Goal: Task Accomplishment & Management: Use online tool/utility

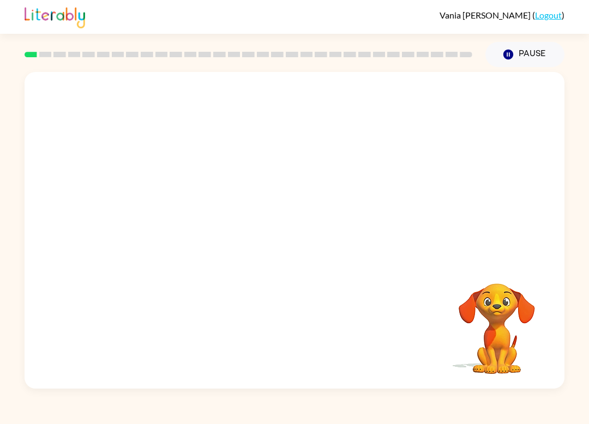
click at [499, 263] on div "Your browser must support playing .mp4 files to use Literably. Please try using…" at bounding box center [295, 230] width 540 height 317
click at [507, 325] on video "Your browser must support playing .mp4 files to use Literably. Please try using…" at bounding box center [496, 321] width 109 height 109
click at [271, 178] on video "Your browser must support playing .mp4 files to use Literably. Please try using…" at bounding box center [295, 166] width 540 height 189
click at [273, 237] on div at bounding box center [295, 236] width 70 height 40
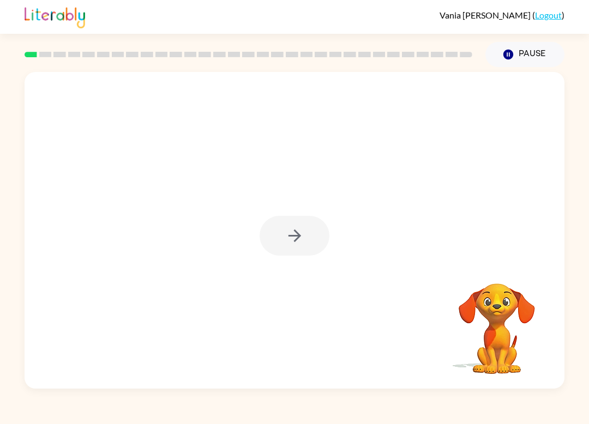
click at [286, 230] on div at bounding box center [295, 236] width 70 height 40
click at [278, 226] on div at bounding box center [295, 236] width 70 height 40
click at [277, 236] on div at bounding box center [295, 236] width 70 height 40
click at [285, 224] on div at bounding box center [295, 236] width 70 height 40
click at [290, 239] on div at bounding box center [295, 236] width 70 height 40
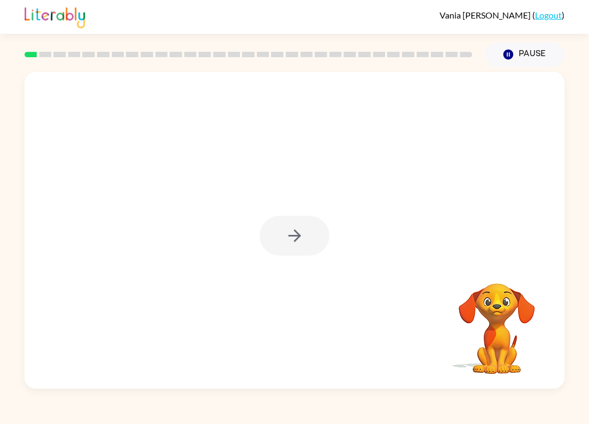
click at [286, 234] on div at bounding box center [295, 236] width 70 height 40
click at [284, 242] on div at bounding box center [295, 236] width 70 height 40
click at [293, 229] on div at bounding box center [295, 236] width 70 height 40
click at [282, 235] on button "button" at bounding box center [295, 236] width 70 height 40
click at [277, 238] on div at bounding box center [295, 166] width 540 height 189
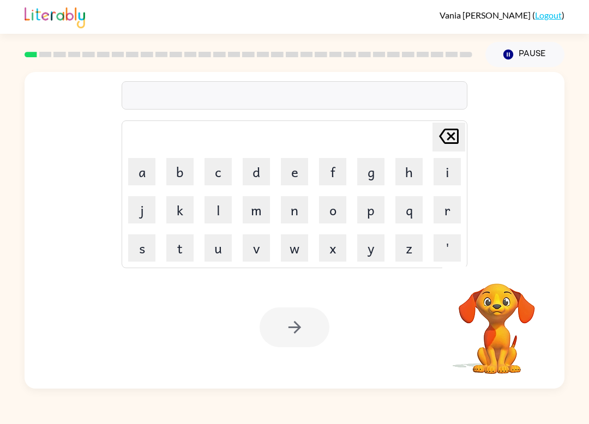
click at [186, 177] on button "b" at bounding box center [179, 171] width 27 height 27
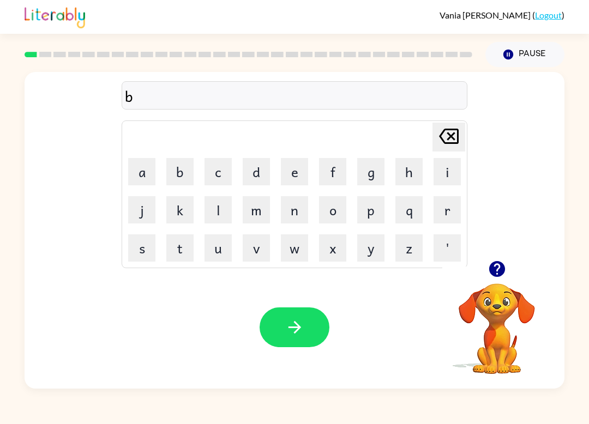
click at [436, 204] on button "r" at bounding box center [447, 209] width 27 height 27
click at [257, 177] on button "d" at bounding box center [256, 171] width 27 height 27
click at [292, 173] on button "e" at bounding box center [294, 171] width 27 height 27
click at [436, 213] on button "r" at bounding box center [447, 209] width 27 height 27
click at [319, 329] on button "button" at bounding box center [295, 328] width 70 height 40
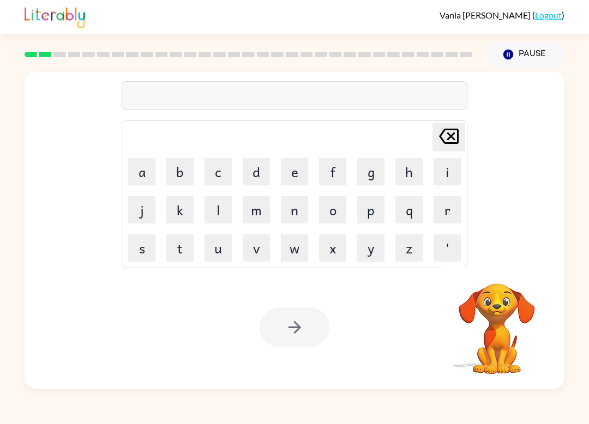
click at [445, 217] on button "r" at bounding box center [447, 209] width 27 height 27
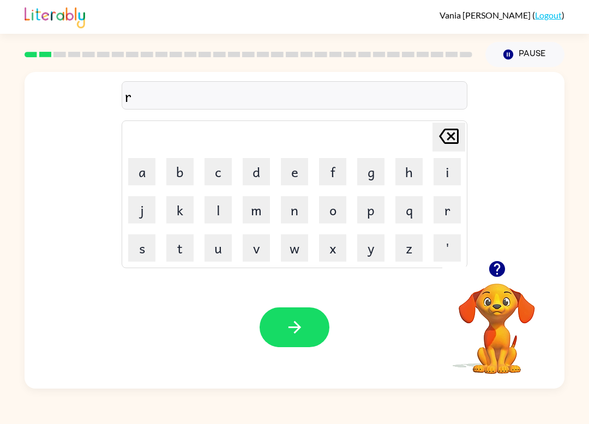
click at [333, 213] on button "o" at bounding box center [332, 209] width 27 height 27
click at [212, 251] on button "u" at bounding box center [218, 248] width 27 height 27
click at [250, 210] on button "m" at bounding box center [256, 209] width 27 height 27
click at [452, 151] on div "[PERSON_NAME] last character input" at bounding box center [449, 137] width 26 height 28
click at [295, 211] on button "n" at bounding box center [294, 209] width 27 height 27
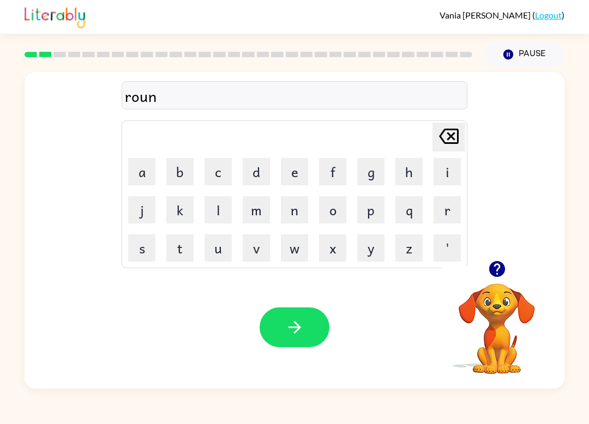
click at [260, 172] on button "d" at bounding box center [256, 171] width 27 height 27
click at [297, 322] on icon "button" at bounding box center [294, 327] width 19 height 19
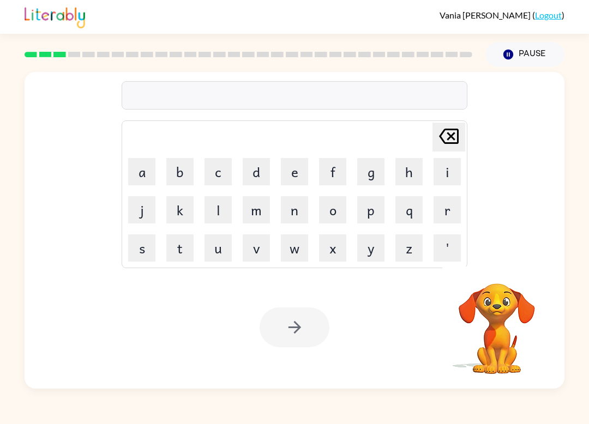
click at [260, 215] on button "m" at bounding box center [256, 209] width 27 height 27
click at [147, 184] on button "a" at bounding box center [141, 171] width 27 height 27
click at [231, 174] on button "c" at bounding box center [218, 171] width 27 height 27
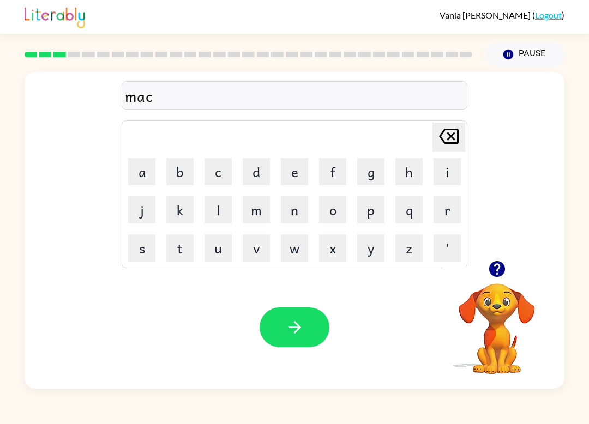
click at [407, 165] on button "h" at bounding box center [409, 171] width 27 height 27
click at [436, 176] on button "i" at bounding box center [447, 171] width 27 height 27
click at [292, 213] on button "n" at bounding box center [294, 209] width 27 height 27
click at [294, 331] on icon "button" at bounding box center [294, 327] width 19 height 19
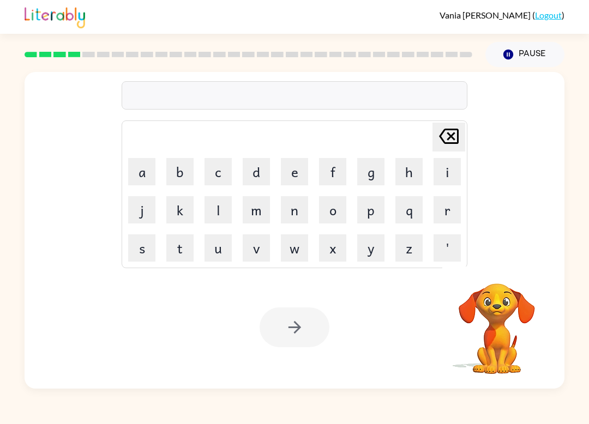
click at [496, 339] on video "Your browser must support playing .mp4 files to use Literably. Please try using…" at bounding box center [496, 321] width 109 height 109
click at [495, 338] on video "Your browser must support playing .mp4 files to use Literably. Please try using…" at bounding box center [496, 321] width 109 height 109
click at [264, 209] on button "m" at bounding box center [256, 209] width 27 height 27
click at [263, 209] on button "m" at bounding box center [256, 209] width 27 height 27
click at [323, 199] on button "o" at bounding box center [332, 209] width 27 height 27
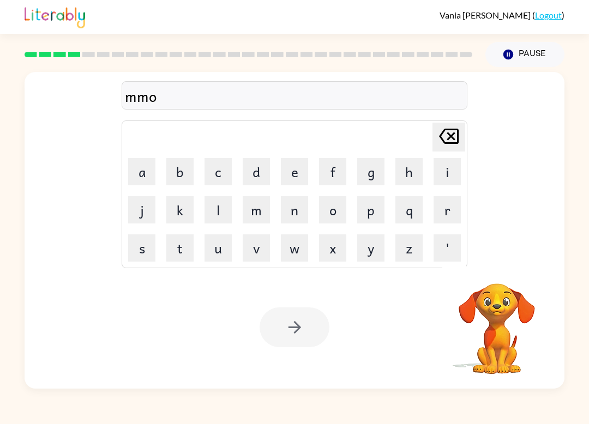
click at [446, 142] on icon "[PERSON_NAME] last character input" at bounding box center [449, 136] width 26 height 26
click at [446, 139] on icon "[PERSON_NAME] last character input" at bounding box center [449, 136] width 26 height 26
click at [443, 137] on icon "[PERSON_NAME] last character input" at bounding box center [449, 136] width 26 height 26
click at [442, 137] on icon "[PERSON_NAME] last character input" at bounding box center [449, 136] width 26 height 26
click at [184, 245] on button "t" at bounding box center [179, 248] width 27 height 27
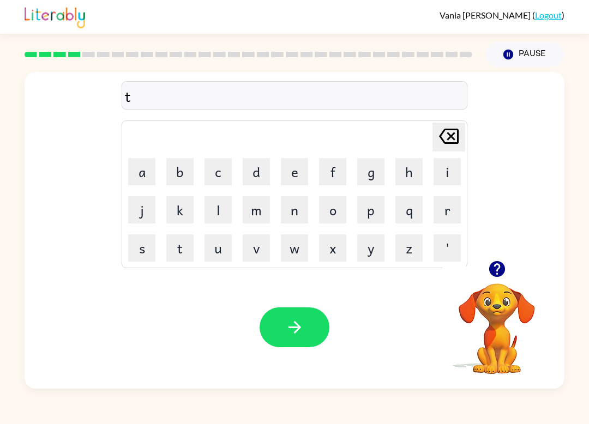
click at [444, 212] on button "r" at bounding box center [447, 209] width 27 height 27
click at [148, 174] on button "a" at bounding box center [141, 171] width 27 height 27
click at [435, 170] on button "i" at bounding box center [447, 171] width 27 height 27
click at [297, 204] on button "n" at bounding box center [294, 209] width 27 height 27
click at [308, 327] on button "button" at bounding box center [295, 328] width 70 height 40
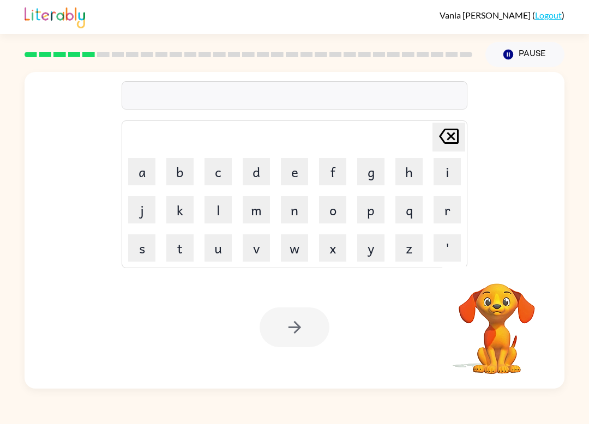
click at [266, 180] on button "d" at bounding box center [256, 171] width 27 height 27
click at [298, 176] on button "e" at bounding box center [294, 171] width 27 height 27
click at [337, 181] on button "f" at bounding box center [332, 171] width 27 height 27
click at [286, 174] on button "e" at bounding box center [294, 171] width 27 height 27
click at [297, 214] on button "n" at bounding box center [294, 209] width 27 height 27
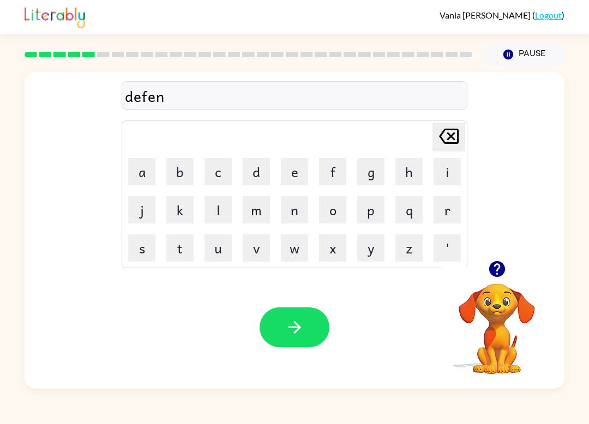
click at [153, 245] on button "s" at bounding box center [141, 248] width 27 height 27
click at [439, 178] on button "i" at bounding box center [447, 171] width 27 height 27
click at [327, 179] on button "f" at bounding box center [332, 171] width 27 height 27
click at [301, 325] on icon "button" at bounding box center [294, 327] width 19 height 19
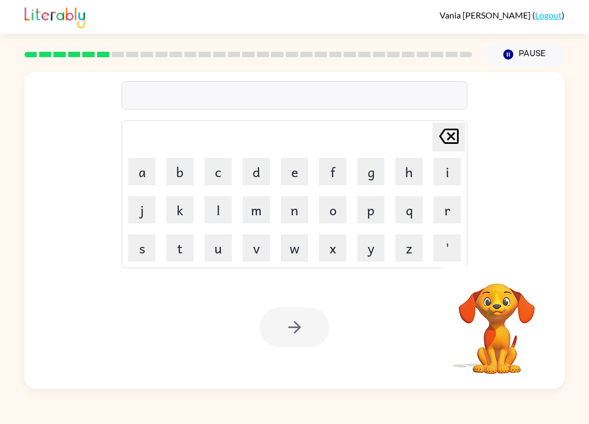
click at [260, 249] on button "v" at bounding box center [256, 248] width 27 height 27
click at [151, 172] on button "a" at bounding box center [141, 171] width 27 height 27
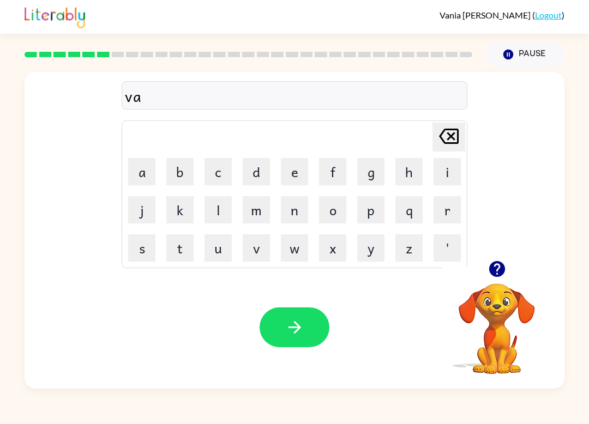
click at [218, 177] on button "c" at bounding box center [218, 171] width 27 height 27
click at [452, 180] on button "i" at bounding box center [447, 171] width 27 height 27
click at [328, 215] on button "o" at bounding box center [332, 209] width 27 height 27
click at [291, 223] on button "n" at bounding box center [294, 209] width 27 height 27
click at [301, 331] on icon "button" at bounding box center [294, 327] width 19 height 19
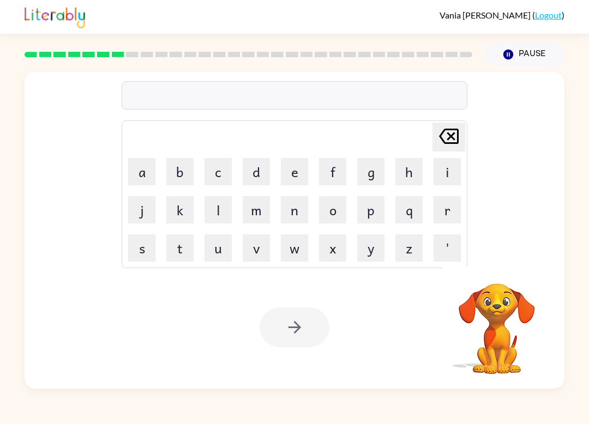
click at [376, 212] on button "p" at bounding box center [370, 209] width 27 height 27
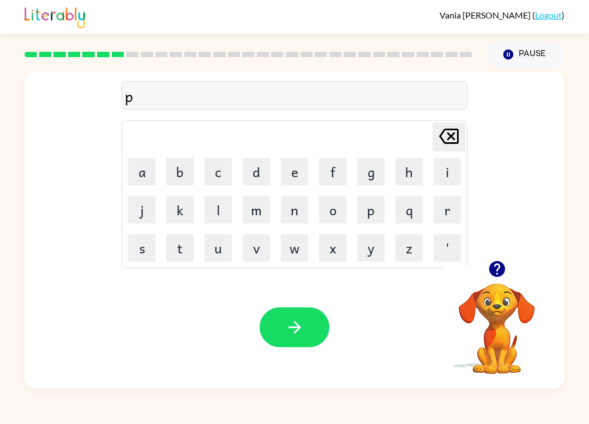
click at [328, 212] on button "o" at bounding box center [332, 209] width 27 height 27
click at [183, 249] on button "t" at bounding box center [179, 248] width 27 height 27
click at [229, 204] on button "l" at bounding box center [218, 209] width 27 height 27
click at [444, 143] on icon at bounding box center [449, 136] width 20 height 15
click at [290, 176] on button "e" at bounding box center [294, 171] width 27 height 27
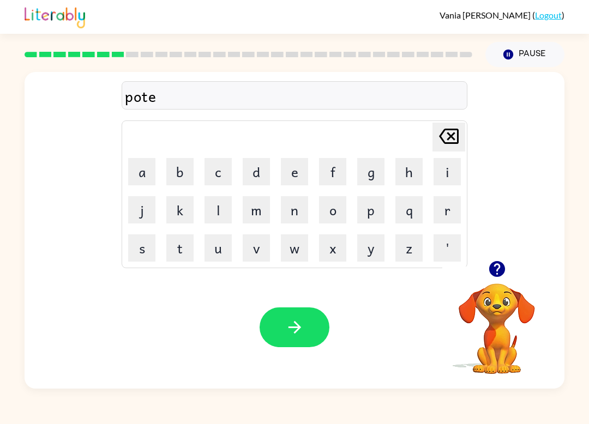
click at [210, 217] on button "l" at bounding box center [218, 209] width 27 height 27
click at [297, 329] on icon "button" at bounding box center [294, 327] width 19 height 19
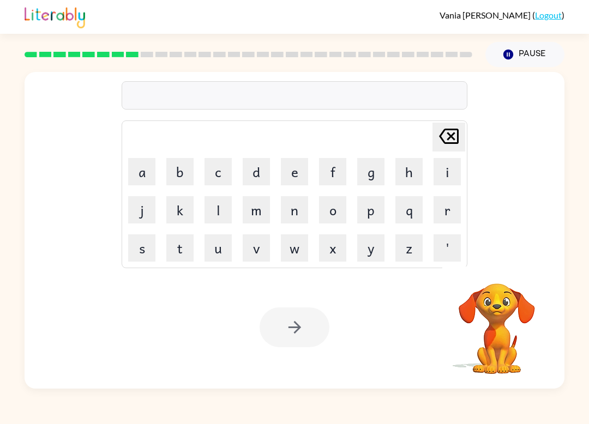
click at [256, 211] on button "m" at bounding box center [256, 209] width 27 height 27
click at [439, 176] on button "i" at bounding box center [447, 171] width 27 height 27
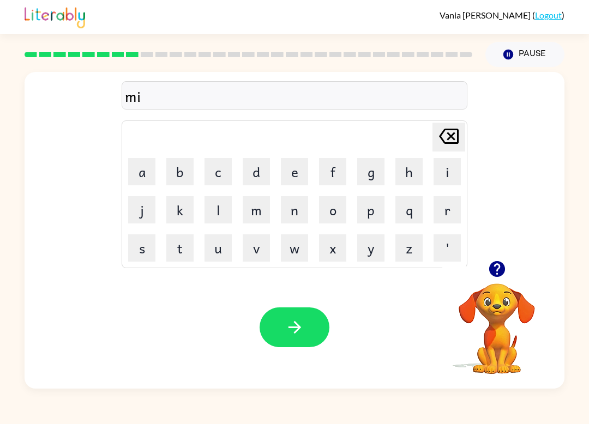
click at [436, 213] on button "r" at bounding box center [447, 209] width 27 height 27
click at [439, 176] on button "i" at bounding box center [447, 171] width 27 height 27
click at [213, 171] on button "c" at bounding box center [218, 171] width 27 height 27
click at [144, 182] on button "a" at bounding box center [141, 171] width 27 height 27
click at [226, 213] on button "l" at bounding box center [218, 209] width 27 height 27
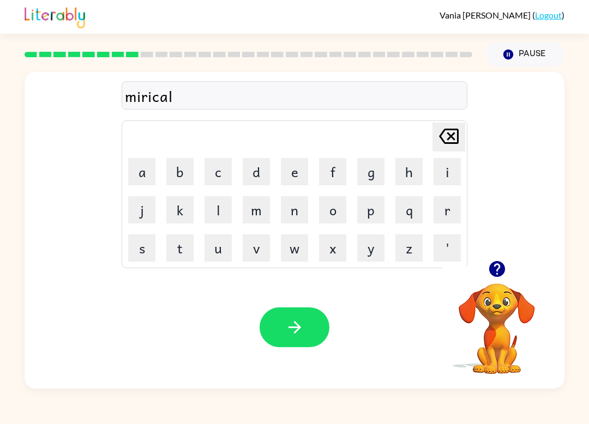
click at [307, 337] on button "button" at bounding box center [295, 328] width 70 height 40
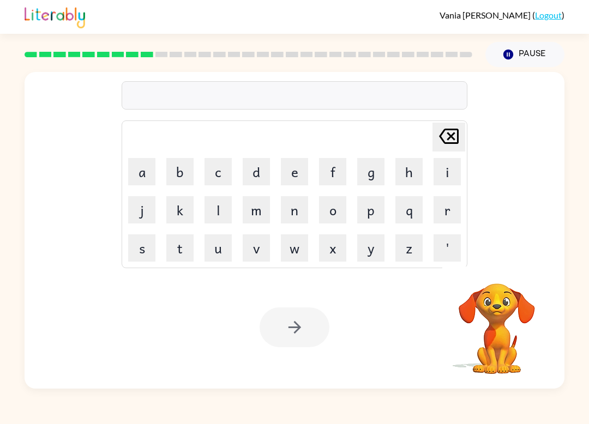
click at [259, 219] on button "m" at bounding box center [256, 209] width 27 height 27
click at [442, 177] on button "i" at bounding box center [447, 171] width 27 height 27
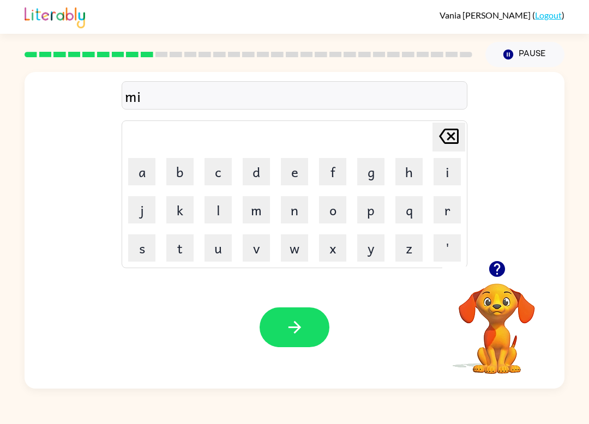
click at [250, 181] on button "d" at bounding box center [256, 171] width 27 height 27
click at [265, 218] on button "m" at bounding box center [256, 209] width 27 height 27
click at [329, 212] on button "o" at bounding box center [332, 209] width 27 height 27
click at [441, 214] on button "r" at bounding box center [447, 209] width 27 height 27
click at [294, 211] on button "n" at bounding box center [294, 209] width 27 height 27
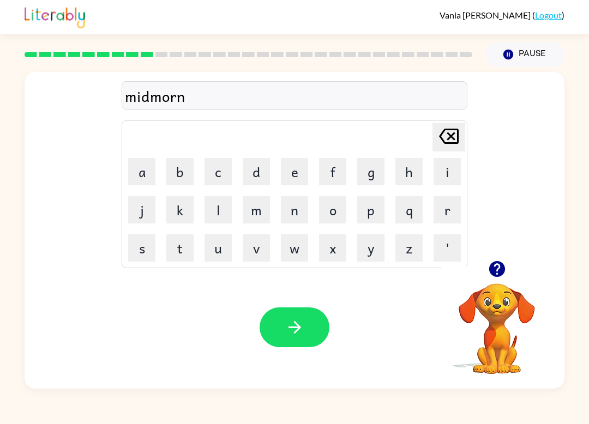
click at [443, 176] on button "i" at bounding box center [447, 171] width 27 height 27
click at [287, 216] on button "n" at bounding box center [294, 209] width 27 height 27
click at [376, 180] on button "g" at bounding box center [370, 171] width 27 height 27
click at [300, 325] on icon "button" at bounding box center [294, 327] width 19 height 19
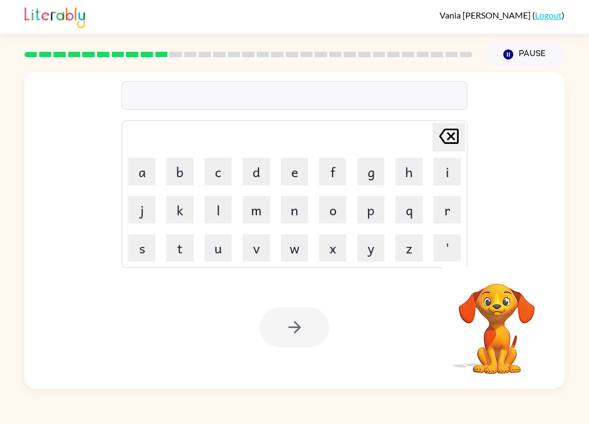
click at [259, 178] on button "d" at bounding box center [256, 171] width 27 height 27
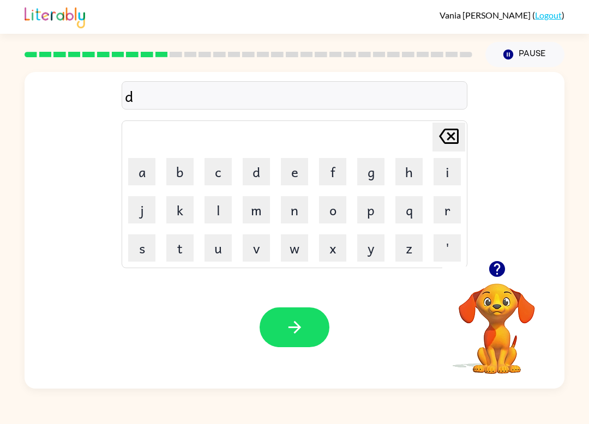
click at [443, 175] on button "i" at bounding box center [447, 171] width 27 height 27
click at [147, 248] on button "s" at bounding box center [141, 248] width 27 height 27
click at [176, 249] on button "t" at bounding box center [179, 248] width 27 height 27
click at [444, 208] on button "r" at bounding box center [447, 209] width 27 height 27
click at [223, 249] on button "u" at bounding box center [218, 248] width 27 height 27
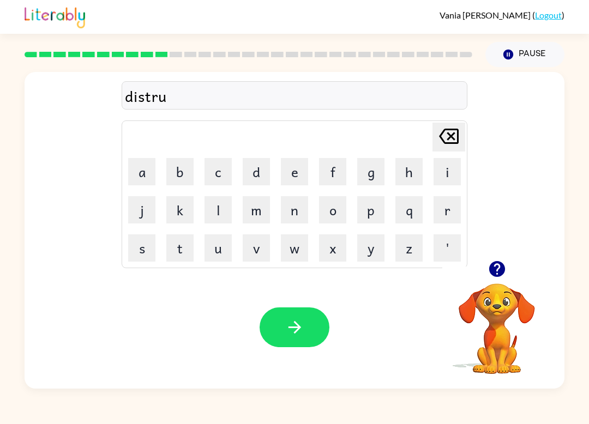
click at [147, 249] on button "s" at bounding box center [141, 248] width 27 height 27
click at [178, 242] on button "t" at bounding box center [179, 248] width 27 height 27
click at [304, 329] on button "button" at bounding box center [295, 328] width 70 height 40
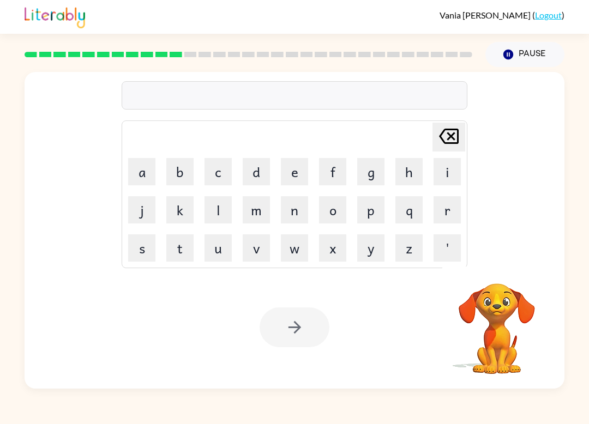
click at [438, 214] on button "r" at bounding box center [447, 209] width 27 height 27
click at [339, 217] on button "o" at bounding box center [332, 209] width 27 height 27
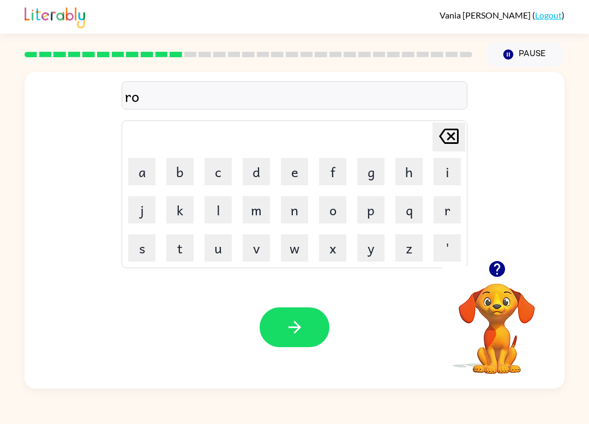
click at [332, 214] on button "o" at bounding box center [332, 209] width 27 height 27
click at [183, 172] on button "b" at bounding box center [179, 171] width 27 height 27
click at [456, 137] on icon "[PERSON_NAME] last character input" at bounding box center [449, 136] width 26 height 26
click at [258, 176] on button "d" at bounding box center [256, 171] width 27 height 27
click at [309, 338] on button "button" at bounding box center [295, 328] width 70 height 40
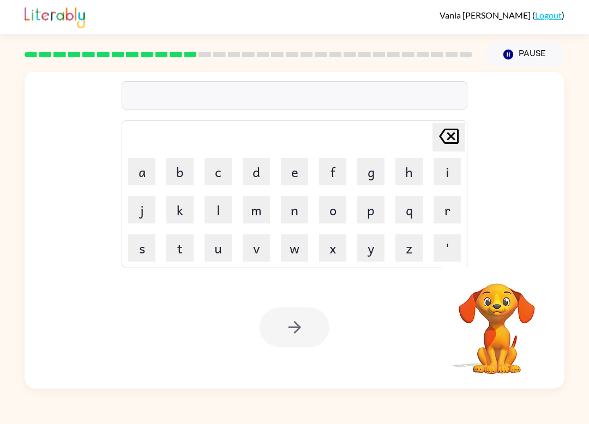
click at [220, 249] on button "u" at bounding box center [218, 248] width 27 height 27
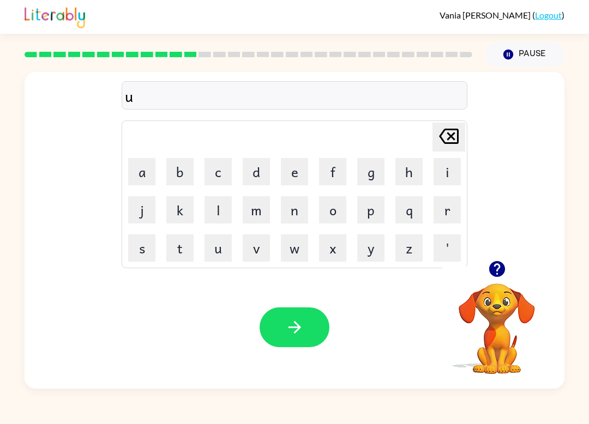
click at [371, 216] on button "p" at bounding box center [370, 209] width 27 height 27
click at [370, 183] on button "g" at bounding box center [370, 171] width 27 height 27
click at [445, 208] on button "r" at bounding box center [447, 209] width 27 height 27
click at [143, 179] on button "a" at bounding box center [141, 171] width 27 height 27
click at [262, 172] on button "d" at bounding box center [256, 171] width 27 height 27
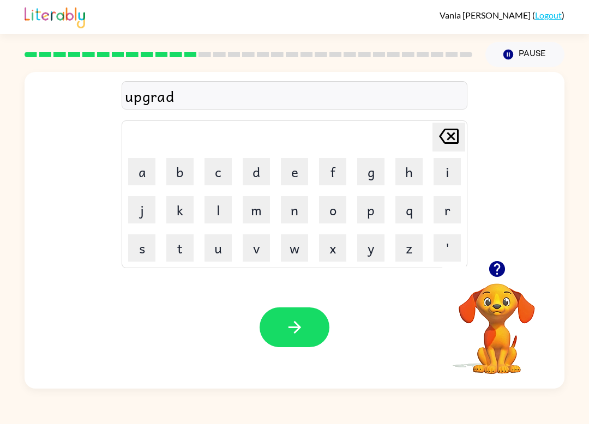
click at [318, 331] on button "button" at bounding box center [295, 328] width 70 height 40
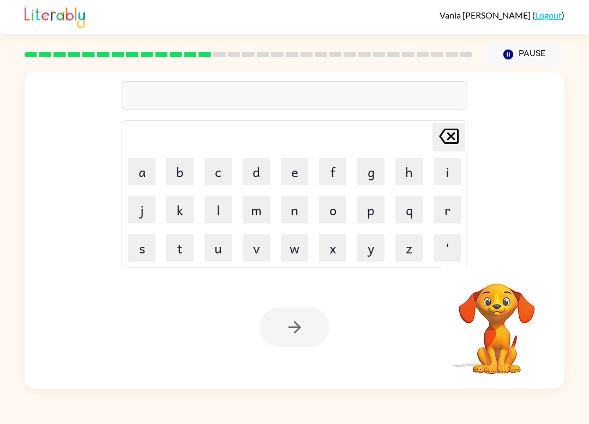
click at [260, 220] on button "m" at bounding box center [256, 209] width 27 height 27
click at [144, 184] on button "a" at bounding box center [141, 171] width 27 height 27
click at [266, 177] on button "d" at bounding box center [256, 171] width 27 height 27
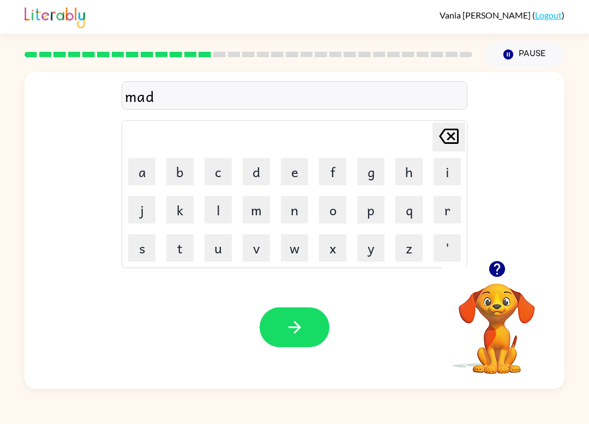
click at [293, 221] on button "n" at bounding box center [294, 209] width 27 height 27
click at [148, 176] on button "a" at bounding box center [141, 171] width 27 height 27
click at [447, 143] on icon at bounding box center [449, 136] width 20 height 15
click at [293, 182] on button "e" at bounding box center [294, 171] width 27 height 27
click at [152, 252] on button "s" at bounding box center [141, 248] width 27 height 27
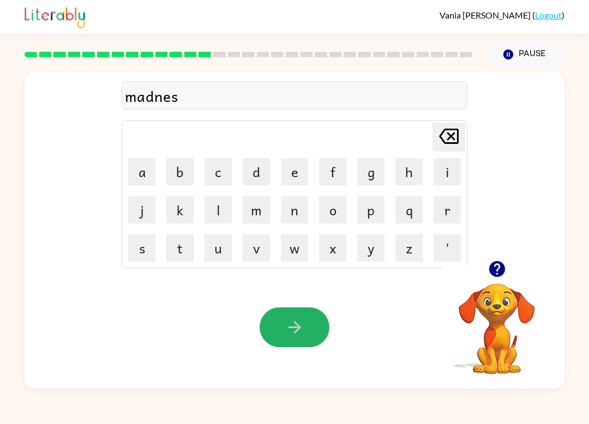
click at [280, 319] on button "button" at bounding box center [295, 328] width 70 height 40
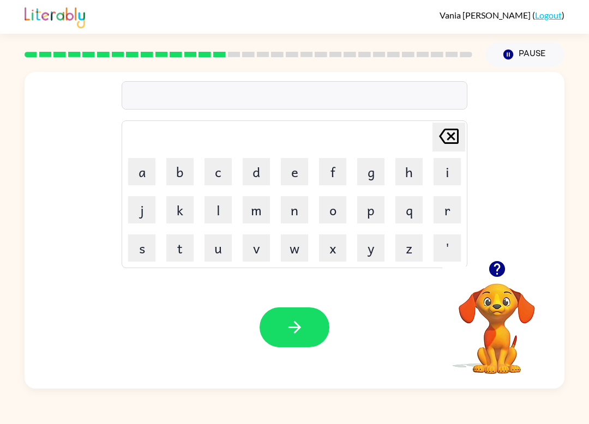
click at [183, 167] on button "b" at bounding box center [179, 171] width 27 height 27
click at [337, 211] on button "o" at bounding box center [332, 209] width 27 height 27
click at [289, 208] on button "n" at bounding box center [294, 209] width 27 height 27
click at [286, 175] on button "e" at bounding box center [294, 171] width 27 height 27
click at [140, 242] on button "s" at bounding box center [141, 248] width 27 height 27
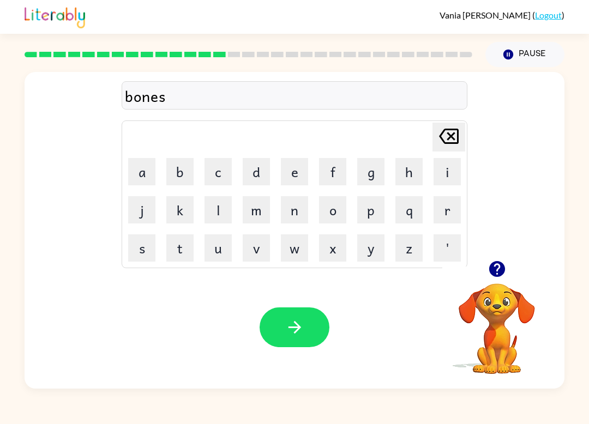
click at [307, 326] on button "button" at bounding box center [295, 328] width 70 height 40
click at [147, 242] on button "s" at bounding box center [141, 248] width 27 height 27
click at [227, 246] on button "u" at bounding box center [218, 248] width 27 height 27
click at [298, 177] on button "e" at bounding box center [294, 171] width 27 height 27
click at [449, 210] on button "r" at bounding box center [447, 209] width 27 height 27
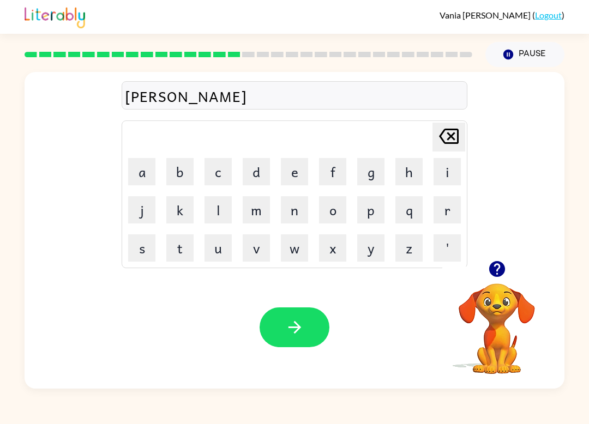
click at [300, 328] on icon "button" at bounding box center [294, 327] width 13 height 13
click at [494, 268] on icon "button" at bounding box center [497, 269] width 16 height 16
click at [445, 208] on button "r" at bounding box center [447, 209] width 27 height 27
click at [138, 179] on button "a" at bounding box center [141, 171] width 27 height 27
click at [267, 219] on button "m" at bounding box center [256, 209] width 27 height 27
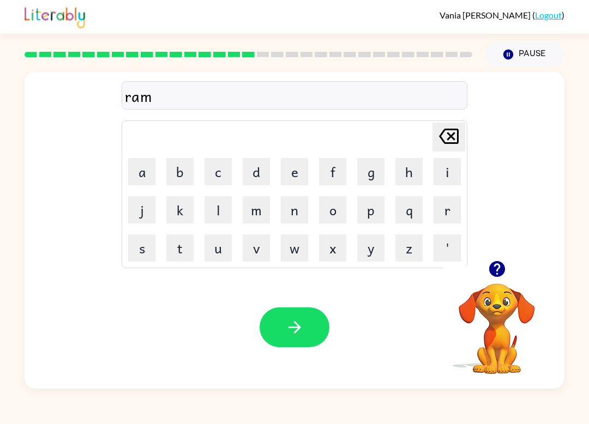
click at [303, 327] on icon "button" at bounding box center [294, 327] width 19 height 19
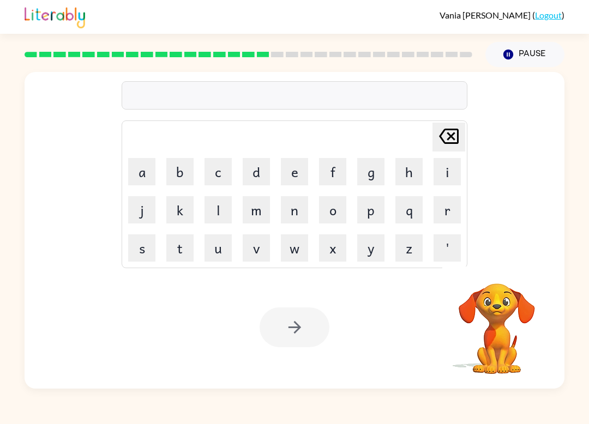
click at [187, 178] on button "b" at bounding box center [179, 171] width 27 height 27
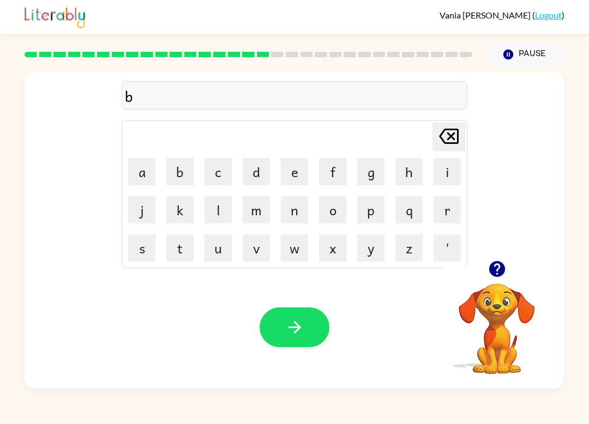
click at [436, 219] on button "r" at bounding box center [447, 209] width 27 height 27
click at [429, 177] on td "i" at bounding box center [447, 171] width 37 height 37
click at [262, 211] on button "m" at bounding box center [256, 209] width 27 height 27
click at [434, 179] on button "i" at bounding box center [447, 171] width 27 height 27
click at [297, 219] on button "n" at bounding box center [294, 209] width 27 height 27
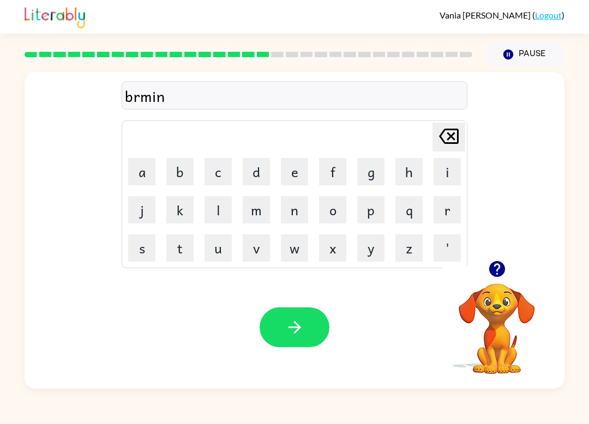
click at [365, 171] on button "g" at bounding box center [370, 171] width 27 height 27
click at [292, 315] on button "button" at bounding box center [295, 328] width 70 height 40
click at [501, 278] on icon "button" at bounding box center [497, 269] width 19 height 19
click at [451, 203] on button "r" at bounding box center [447, 209] width 27 height 27
click at [439, 171] on button "i" at bounding box center [447, 171] width 27 height 27
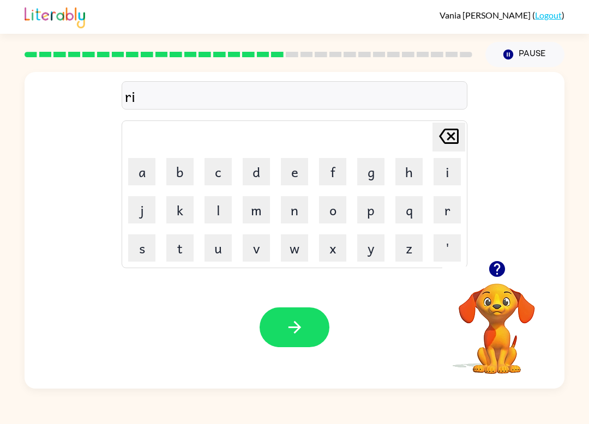
click at [146, 247] on button "s" at bounding box center [141, 248] width 27 height 27
click at [224, 176] on button "c" at bounding box center [218, 171] width 27 height 27
click at [293, 179] on button "e" at bounding box center [294, 171] width 27 height 27
click at [299, 334] on icon "button" at bounding box center [294, 327] width 19 height 19
click at [145, 184] on button "a" at bounding box center [141, 171] width 27 height 27
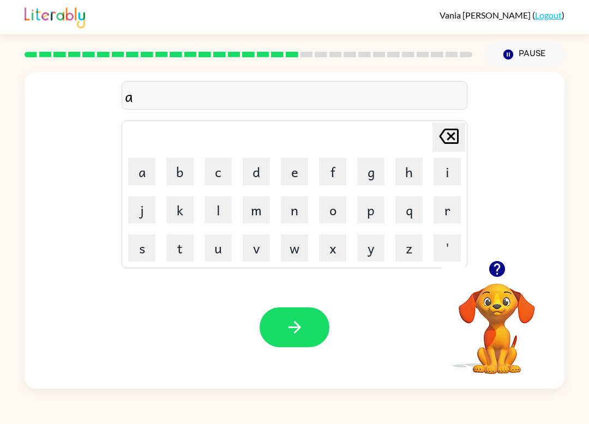
click at [450, 214] on button "r" at bounding box center [447, 209] width 27 height 27
click at [176, 248] on button "t" at bounding box center [179, 248] width 27 height 27
click at [223, 250] on button "u" at bounding box center [218, 248] width 27 height 27
click at [305, 180] on button "e" at bounding box center [294, 171] width 27 height 27
click at [296, 338] on button "button" at bounding box center [295, 328] width 70 height 40
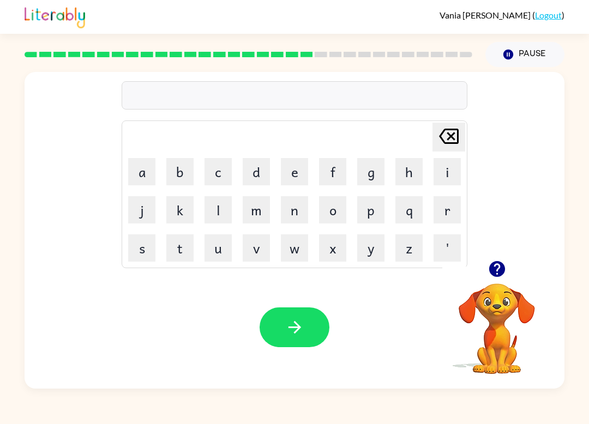
click at [498, 266] on icon "button" at bounding box center [497, 269] width 19 height 19
click at [332, 170] on button "f" at bounding box center [332, 171] width 27 height 27
click at [223, 249] on button "u" at bounding box center [218, 248] width 27 height 27
click at [225, 214] on button "l" at bounding box center [218, 209] width 27 height 27
click at [289, 176] on button "e" at bounding box center [294, 171] width 27 height 27
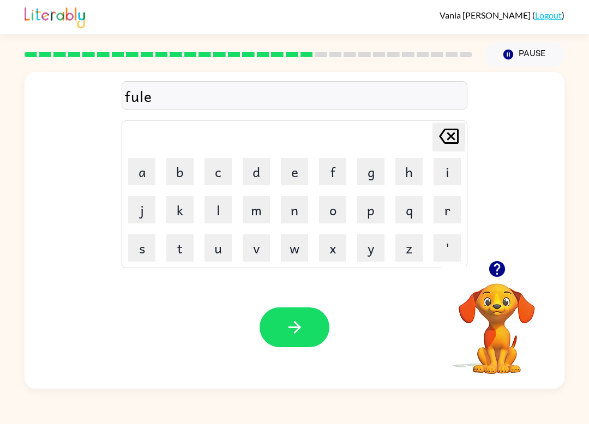
click at [444, 209] on button "r" at bounding box center [447, 209] width 27 height 27
click at [287, 325] on icon "button" at bounding box center [294, 327] width 19 height 19
click at [142, 250] on button "s" at bounding box center [141, 248] width 27 height 27
click at [299, 174] on button "e" at bounding box center [294, 171] width 27 height 27
click at [250, 201] on button "m" at bounding box center [256, 209] width 27 height 27
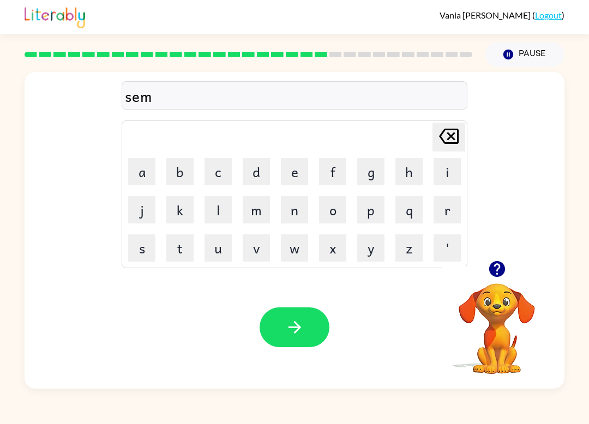
click at [374, 206] on button "p" at bounding box center [370, 209] width 27 height 27
click at [288, 172] on button "e" at bounding box center [294, 171] width 27 height 27
click at [176, 248] on button "t" at bounding box center [179, 248] width 27 height 27
click at [451, 169] on button "i" at bounding box center [447, 171] width 27 height 27
click at [169, 251] on button "t" at bounding box center [179, 248] width 27 height 27
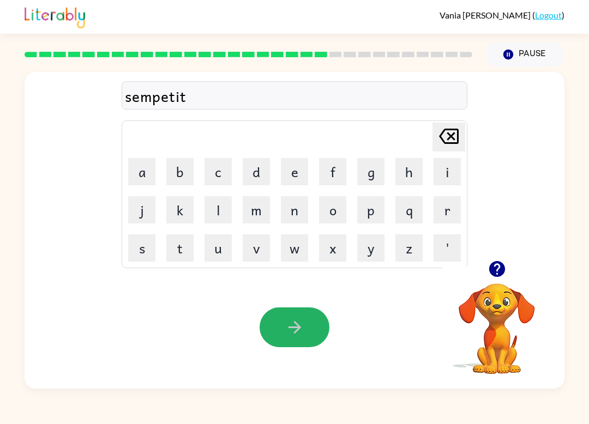
click at [322, 321] on button "button" at bounding box center [295, 328] width 70 height 40
click at [10, 11] on div "[PERSON_NAME] ( Logout )" at bounding box center [294, 17] width 589 height 34
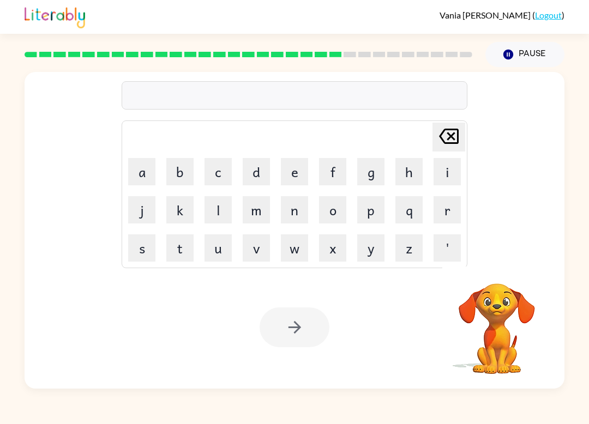
click at [143, 256] on button "s" at bounding box center [141, 248] width 27 height 27
click at [217, 244] on button "u" at bounding box center [218, 248] width 27 height 27
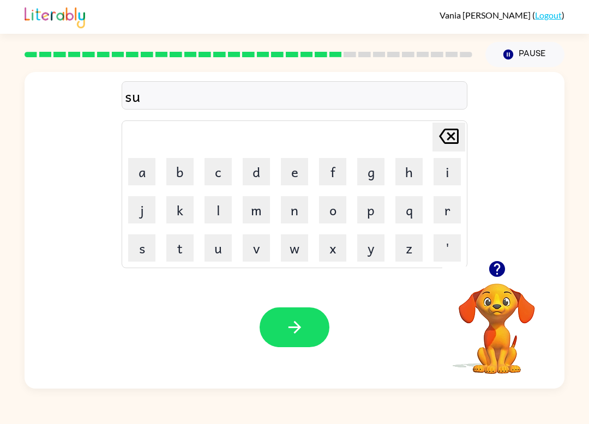
click at [137, 250] on button "s" at bounding box center [141, 248] width 27 height 27
click at [173, 250] on button "t" at bounding box center [179, 248] width 27 height 27
click at [143, 178] on button "a" at bounding box center [141, 171] width 27 height 27
click at [286, 211] on button "n" at bounding box center [294, 209] width 27 height 27
click at [282, 333] on button "button" at bounding box center [295, 328] width 70 height 40
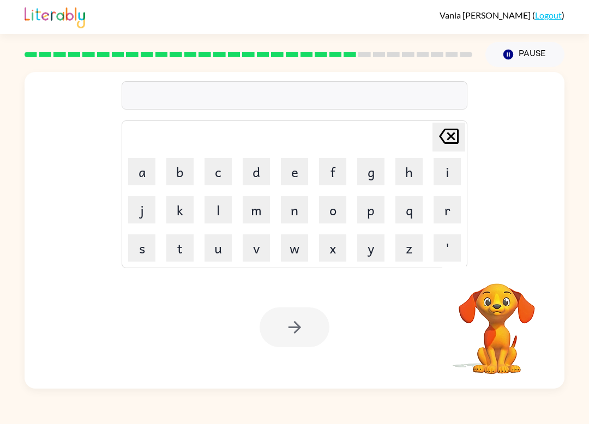
click at [319, 167] on button "f" at bounding box center [332, 171] width 27 height 27
click at [335, 208] on button "o" at bounding box center [332, 209] width 27 height 27
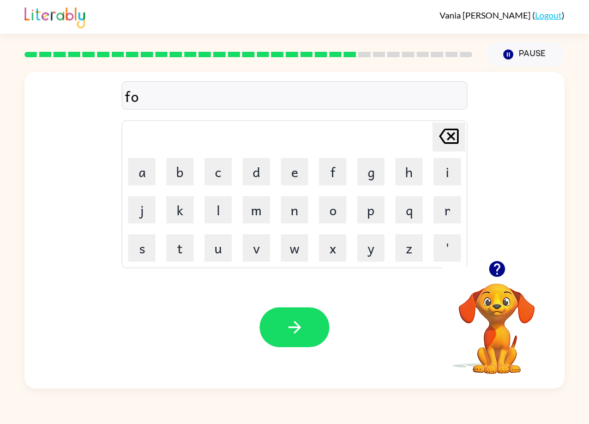
click at [436, 205] on button "r" at bounding box center [447, 209] width 27 height 27
click at [287, 254] on button "w" at bounding box center [294, 248] width 27 height 27
click at [329, 217] on button "o" at bounding box center [332, 209] width 27 height 27
click at [436, 212] on button "r" at bounding box center [447, 209] width 27 height 27
click at [252, 191] on table "[PERSON_NAME] last character input a b c d e f g h i j k l m n o p q r s t u v …" at bounding box center [294, 194] width 345 height 147
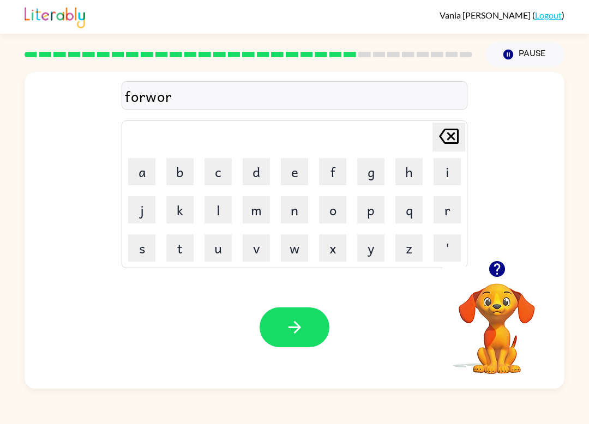
click at [258, 175] on button "d" at bounding box center [256, 171] width 27 height 27
click at [286, 327] on icon "button" at bounding box center [294, 327] width 19 height 19
click at [444, 172] on button "i" at bounding box center [447, 171] width 27 height 27
click at [211, 208] on button "l" at bounding box center [218, 209] width 27 height 27
click at [148, 173] on button "a" at bounding box center [141, 171] width 27 height 27
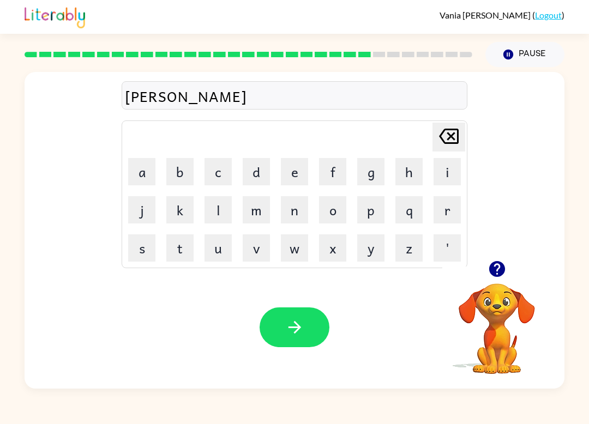
click at [183, 175] on button "b" at bounding box center [179, 171] width 27 height 27
click at [448, 176] on button "i" at bounding box center [447, 171] width 27 height 27
click at [316, 333] on button "button" at bounding box center [295, 328] width 70 height 40
click at [48, 146] on div "[PERSON_NAME] last character input a b c d e f g h i j k l m n o p q r s t u v …" at bounding box center [295, 166] width 540 height 189
click at [492, 262] on icon "button" at bounding box center [497, 269] width 19 height 19
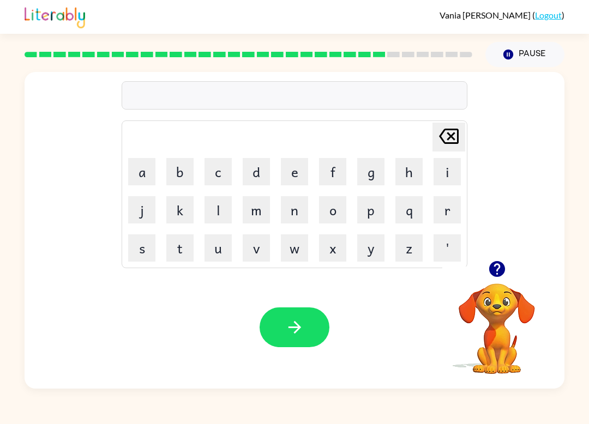
click at [377, 179] on button "g" at bounding box center [370, 171] width 27 height 27
click at [141, 167] on button "a" at bounding box center [141, 171] width 27 height 27
click at [188, 173] on button "b" at bounding box center [179, 171] width 27 height 27
click at [445, 171] on button "i" at bounding box center [447, 171] width 27 height 27
click at [219, 217] on button "l" at bounding box center [218, 209] width 27 height 27
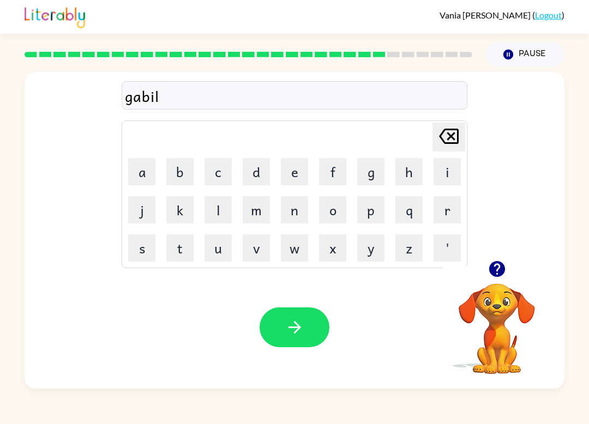
click at [442, 175] on button "i" at bounding box center [447, 171] width 27 height 27
click at [281, 217] on button "n" at bounding box center [294, 209] width 27 height 27
click at [272, 327] on button "button" at bounding box center [295, 328] width 70 height 40
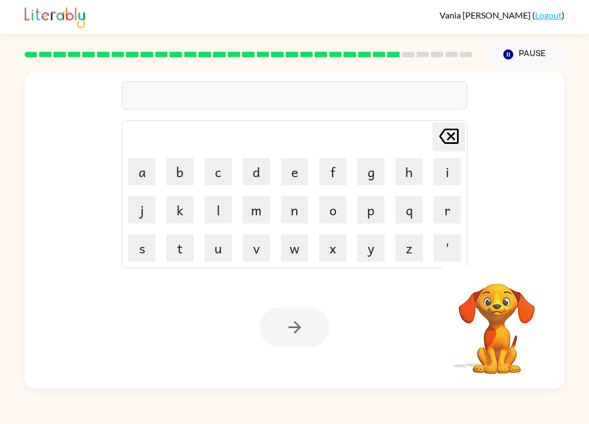
click at [216, 211] on button "l" at bounding box center [218, 209] width 27 height 27
click at [281, 176] on button "e" at bounding box center [294, 171] width 27 height 27
click at [377, 213] on button "p" at bounding box center [370, 209] width 27 height 27
click at [283, 176] on button "e" at bounding box center [294, 171] width 27 height 27
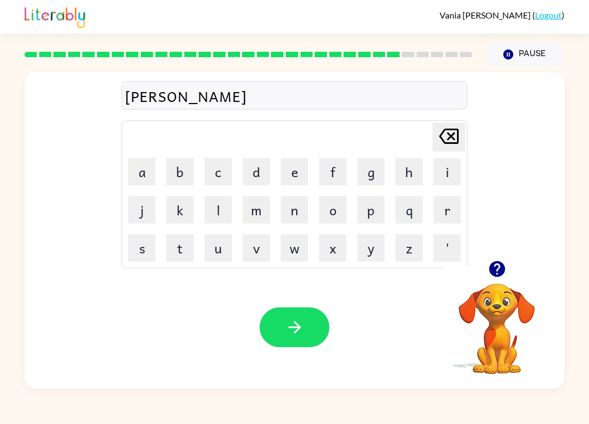
click at [442, 219] on button "r" at bounding box center [447, 209] width 27 height 27
click at [141, 213] on button "j" at bounding box center [141, 209] width 27 height 27
click at [146, 169] on button "a" at bounding box center [141, 171] width 27 height 27
click at [218, 175] on button "c" at bounding box center [218, 171] width 27 height 27
click at [179, 223] on button "k" at bounding box center [179, 209] width 27 height 27
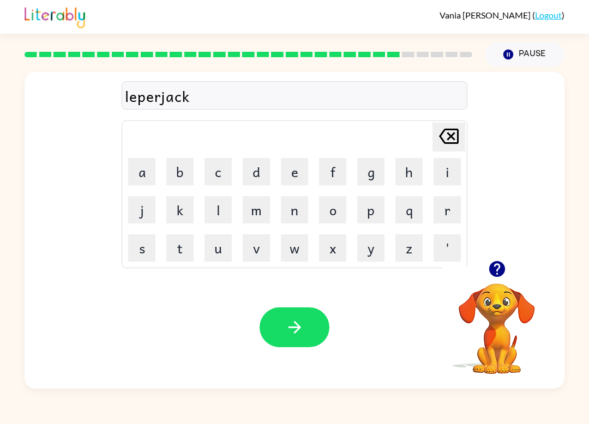
click at [321, 328] on button "button" at bounding box center [295, 328] width 70 height 40
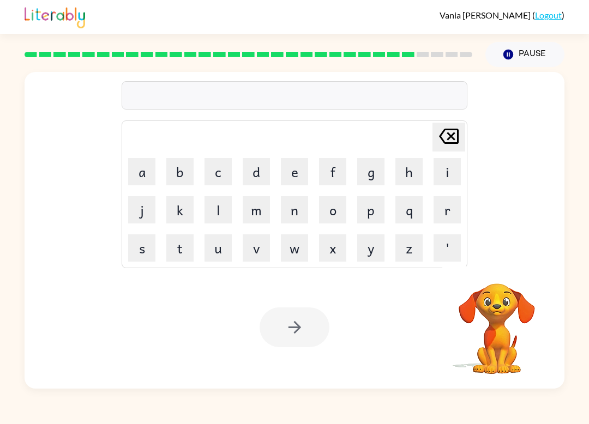
click at [382, 217] on button "p" at bounding box center [370, 209] width 27 height 27
click at [446, 167] on button "i" at bounding box center [447, 171] width 27 height 27
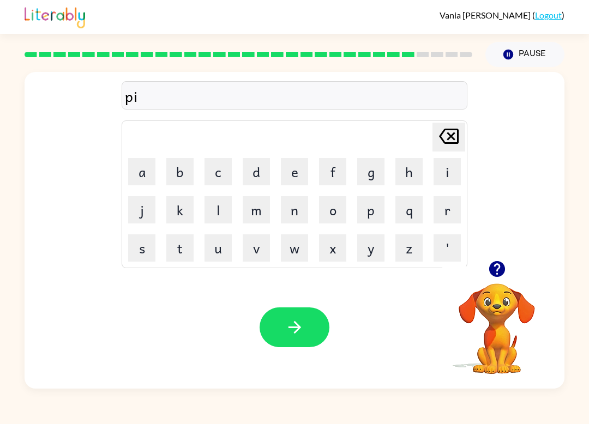
click at [438, 222] on button "r" at bounding box center [447, 209] width 27 height 27
click at [135, 248] on button "s" at bounding box center [141, 248] width 27 height 27
click at [317, 323] on button "button" at bounding box center [295, 328] width 70 height 40
click at [131, 260] on button "s" at bounding box center [141, 248] width 27 height 27
click at [447, 137] on icon "[PERSON_NAME] last character input" at bounding box center [449, 136] width 26 height 26
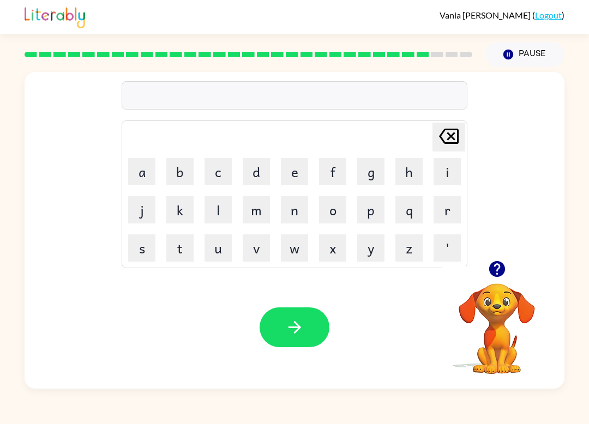
click at [173, 250] on button "t" at bounding box center [179, 248] width 27 height 27
click at [416, 173] on button "h" at bounding box center [409, 171] width 27 height 27
click at [446, 168] on button "i" at bounding box center [447, 171] width 27 height 27
click at [294, 214] on button "n" at bounding box center [294, 209] width 27 height 27
click at [304, 329] on button "button" at bounding box center [295, 328] width 70 height 40
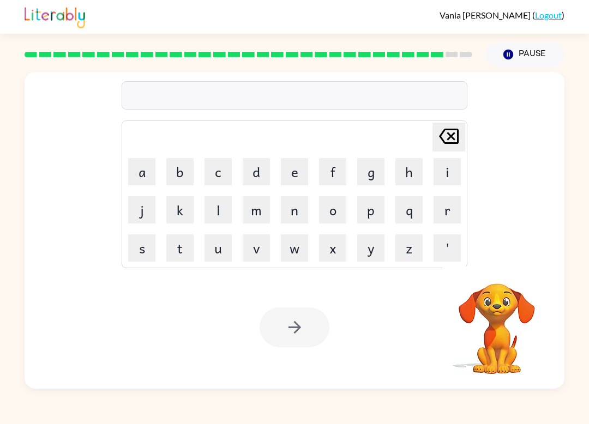
click at [420, 317] on div "Your browser must support playing .mp4 files to use Literably. Please try using…" at bounding box center [295, 327] width 540 height 123
click at [311, 343] on div at bounding box center [295, 328] width 70 height 40
click at [143, 256] on button "s" at bounding box center [141, 248] width 27 height 27
click at [447, 181] on button "i" at bounding box center [447, 171] width 27 height 27
click at [448, 211] on button "r" at bounding box center [447, 209] width 27 height 27
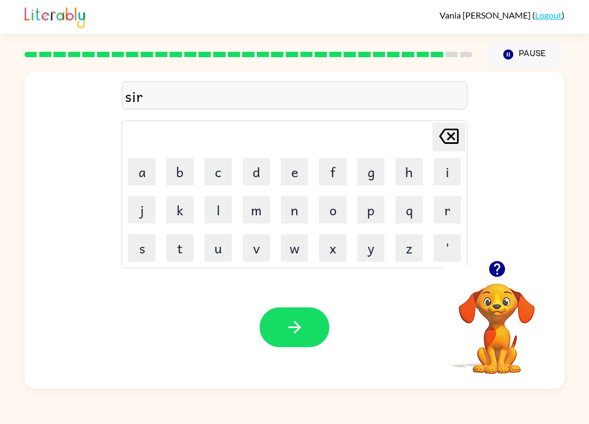
click at [179, 179] on button "b" at bounding box center [179, 171] width 27 height 27
click at [302, 177] on button "e" at bounding box center [294, 171] width 27 height 27
click at [455, 206] on button "r" at bounding box center [447, 209] width 27 height 27
click at [308, 317] on button "button" at bounding box center [295, 328] width 70 height 40
click at [498, 274] on icon "button" at bounding box center [497, 269] width 19 height 19
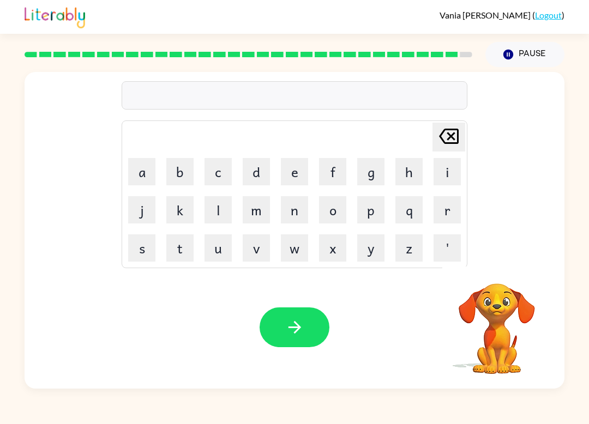
click at [304, 245] on button "w" at bounding box center [294, 248] width 27 height 27
click at [452, 139] on icon "[PERSON_NAME] last character input" at bounding box center [449, 136] width 26 height 26
click at [216, 249] on button "u" at bounding box center [218, 248] width 27 height 27
click at [289, 218] on button "n" at bounding box center [294, 209] width 27 height 27
click at [148, 177] on button "a" at bounding box center [141, 171] width 27 height 27
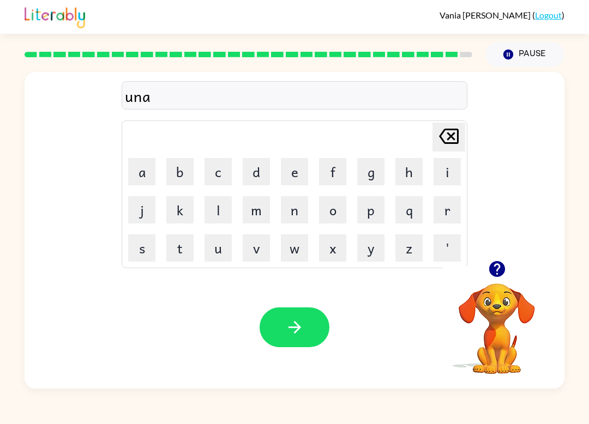
click at [338, 170] on button "f" at bounding box center [332, 171] width 27 height 27
click at [448, 212] on button "r" at bounding box center [447, 209] width 27 height 27
click at [146, 166] on button "a" at bounding box center [141, 171] width 27 height 27
click at [252, 175] on button "d" at bounding box center [256, 171] width 27 height 27
click at [293, 328] on icon "button" at bounding box center [294, 327] width 13 height 13
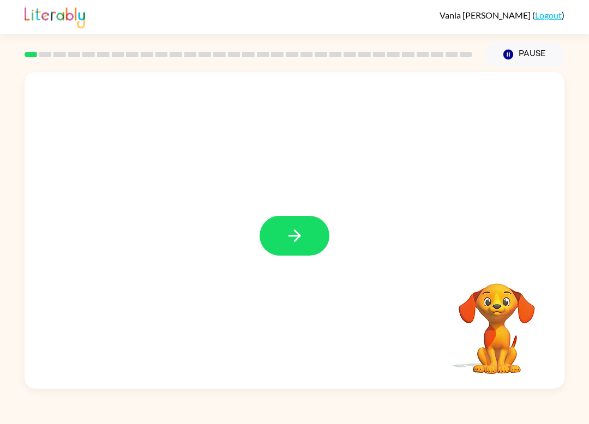
click at [304, 236] on button "button" at bounding box center [295, 236] width 70 height 40
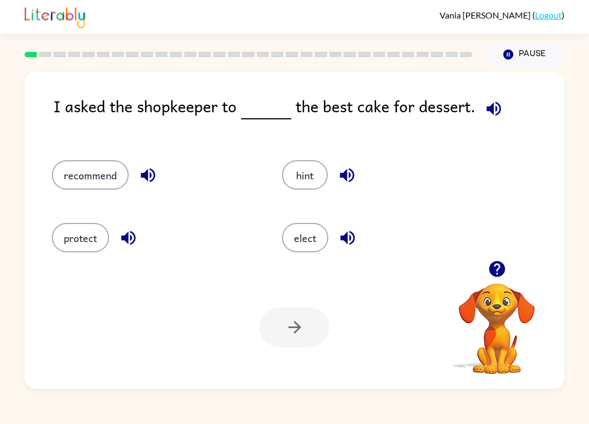
click at [525, 107] on div "I asked the shopkeeper to the best cake for dessert." at bounding box center [308, 116] width 511 height 45
click at [62, 252] on button "protect" at bounding box center [80, 237] width 57 height 29
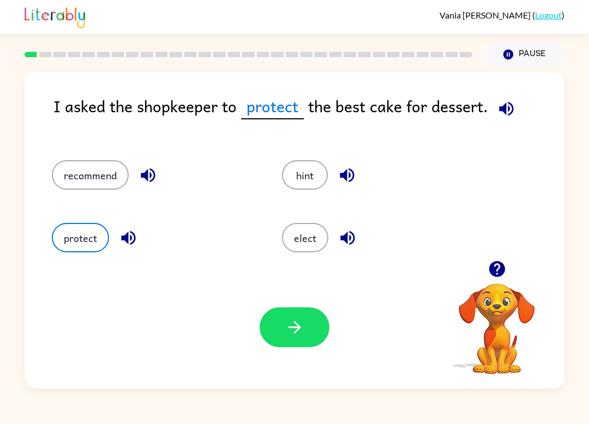
click at [70, 245] on button "protect" at bounding box center [80, 237] width 57 height 29
click at [298, 235] on button "elect" at bounding box center [305, 237] width 46 height 29
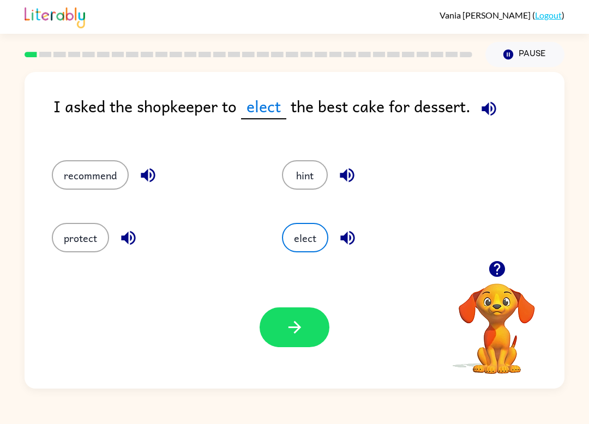
click at [311, 306] on div "Your browser must support playing .mp4 files to use Literably. Please try using…" at bounding box center [295, 327] width 540 height 123
click at [103, 183] on button "recommend" at bounding box center [90, 174] width 77 height 29
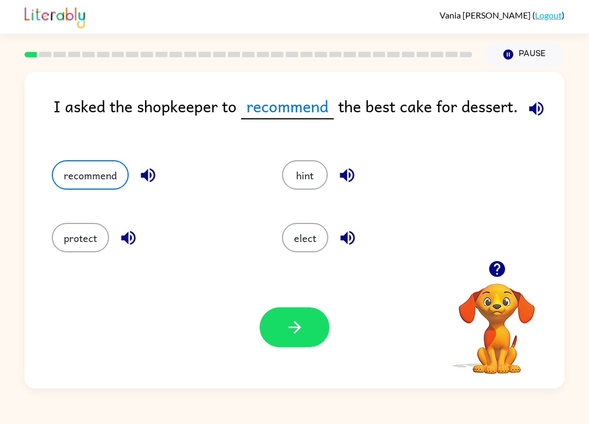
click at [312, 316] on button "button" at bounding box center [295, 328] width 70 height 40
click at [311, 316] on div at bounding box center [295, 328] width 70 height 40
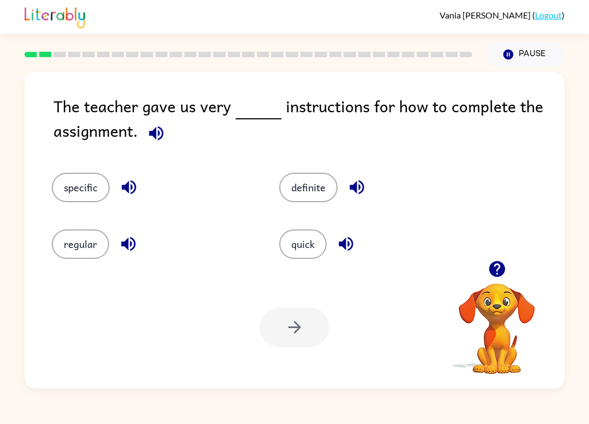
click at [319, 255] on button "quick" at bounding box center [302, 244] width 47 height 29
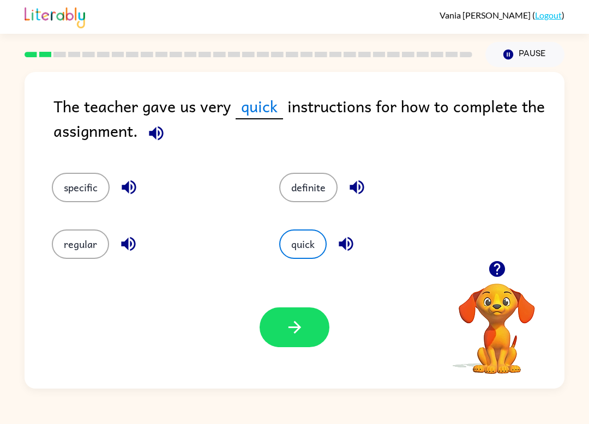
click at [311, 318] on button "button" at bounding box center [295, 328] width 70 height 40
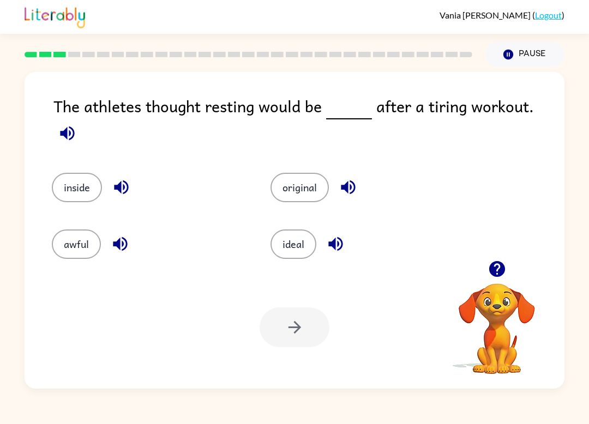
click at [308, 237] on button "ideal" at bounding box center [294, 244] width 46 height 29
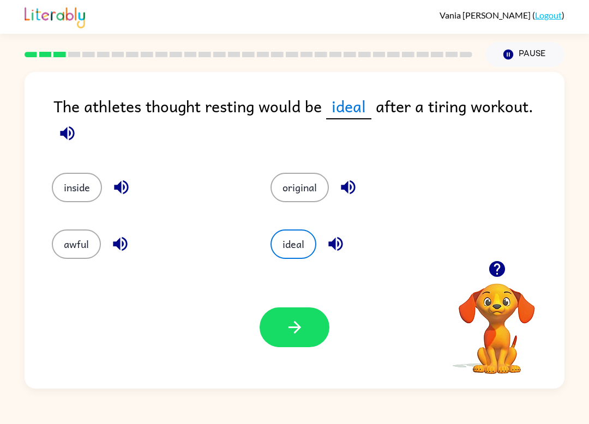
click at [298, 322] on icon "button" at bounding box center [294, 327] width 19 height 19
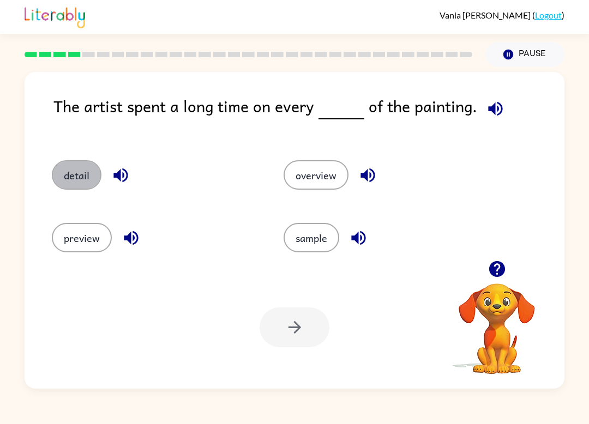
click at [77, 179] on button "detail" at bounding box center [77, 174] width 50 height 29
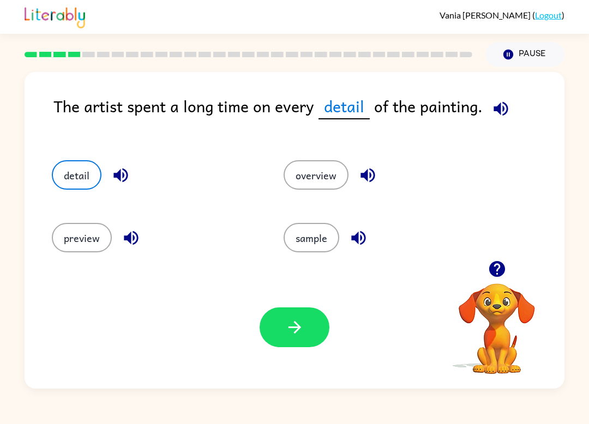
click at [303, 326] on icon "button" at bounding box center [294, 327] width 19 height 19
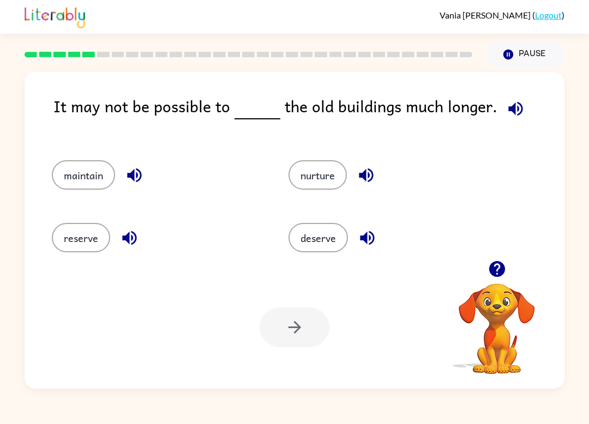
click at [81, 253] on button "reserve" at bounding box center [81, 237] width 58 height 29
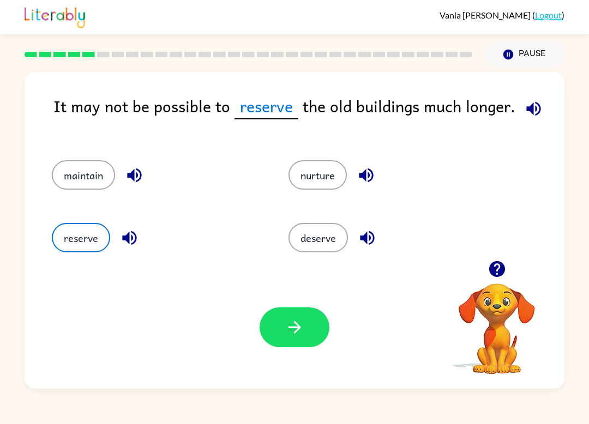
click at [304, 336] on icon "button" at bounding box center [294, 327] width 19 height 19
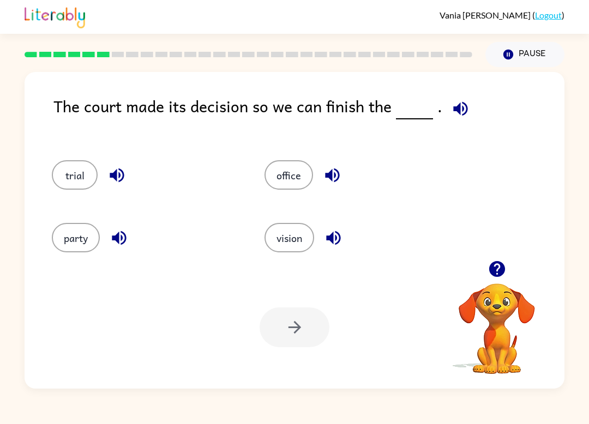
click at [79, 241] on button "party" at bounding box center [76, 237] width 48 height 29
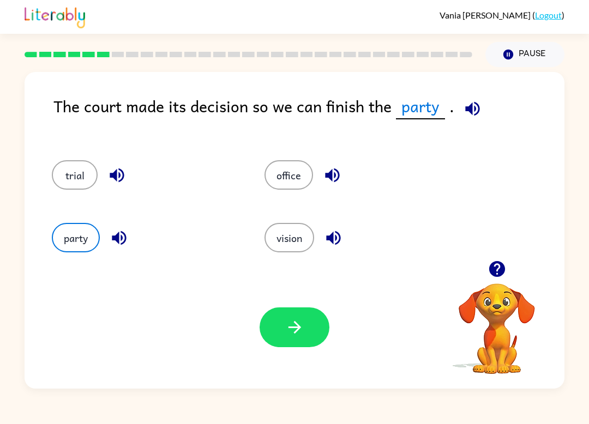
click at [301, 326] on icon "button" at bounding box center [294, 327] width 19 height 19
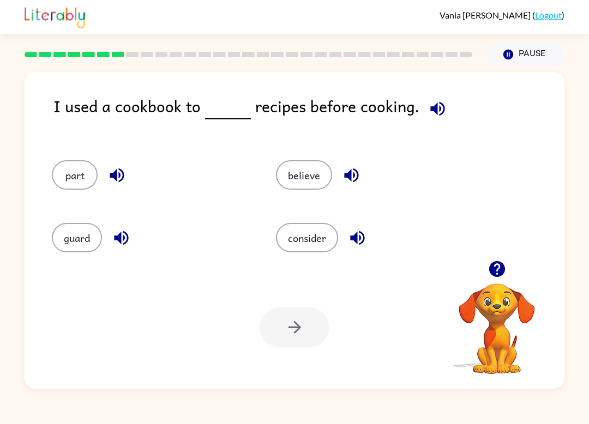
click at [80, 242] on button "guard" at bounding box center [77, 237] width 50 height 29
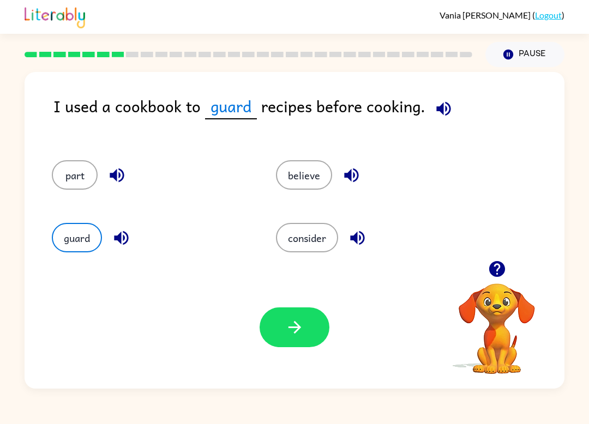
click at [309, 339] on button "button" at bounding box center [295, 328] width 70 height 40
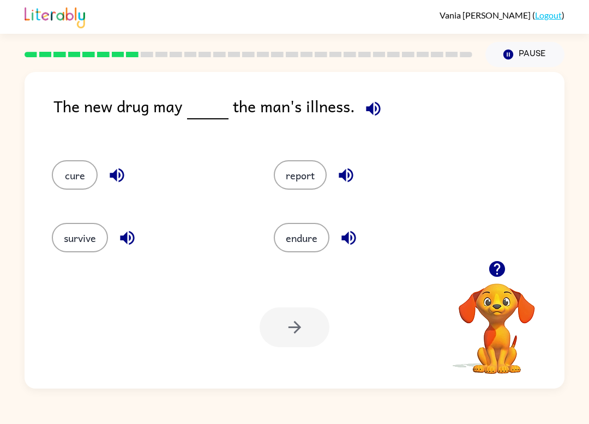
click at [287, 169] on button "report" at bounding box center [300, 174] width 53 height 29
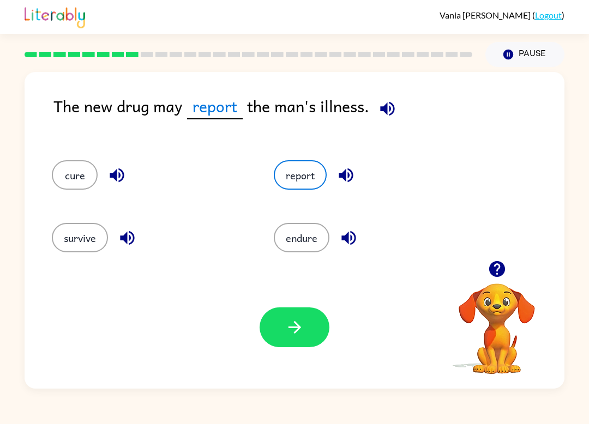
click at [315, 245] on button "endure" at bounding box center [302, 237] width 56 height 29
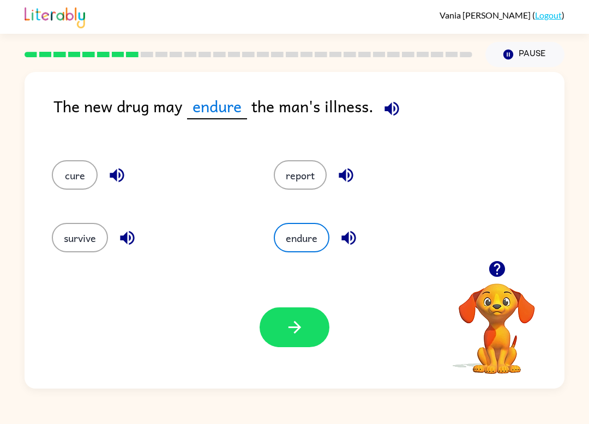
click at [69, 226] on button "survive" at bounding box center [80, 237] width 56 height 29
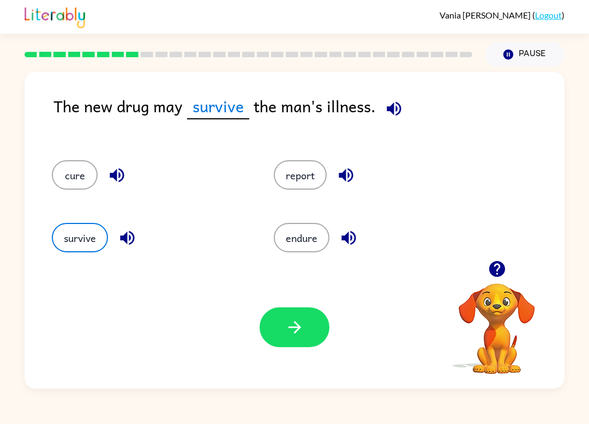
click at [108, 242] on button "survive" at bounding box center [80, 237] width 56 height 29
click at [85, 185] on button "cure" at bounding box center [75, 174] width 46 height 29
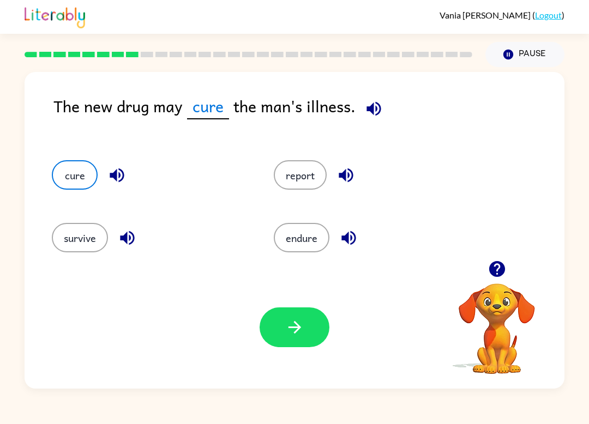
click at [84, 184] on button "cure" at bounding box center [75, 174] width 46 height 29
click at [77, 253] on button "survive" at bounding box center [80, 237] width 56 height 29
click at [79, 255] on div "survive" at bounding box center [142, 233] width 222 height 63
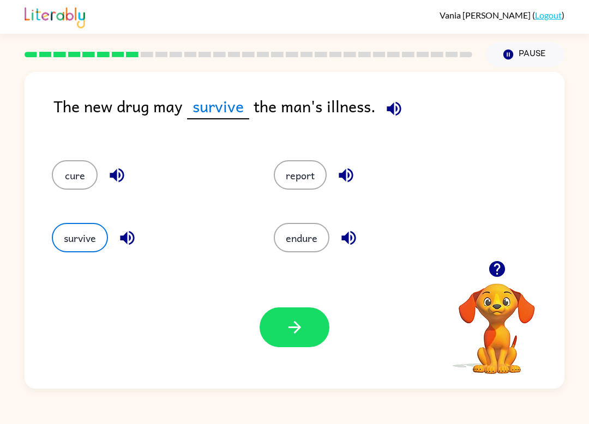
click at [88, 189] on button "cure" at bounding box center [75, 174] width 46 height 29
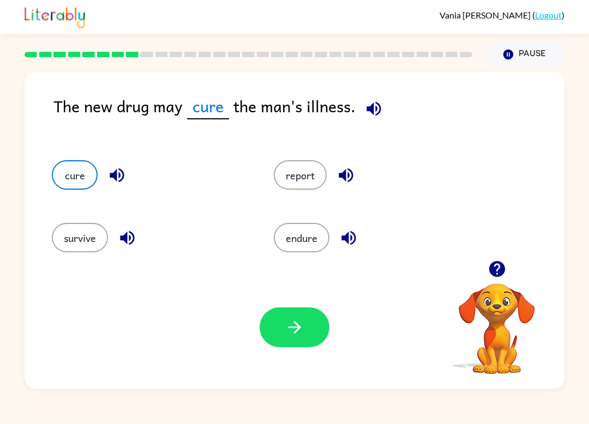
click at [87, 188] on button "cure" at bounding box center [75, 174] width 46 height 29
click at [91, 247] on button "survive" at bounding box center [80, 237] width 56 height 29
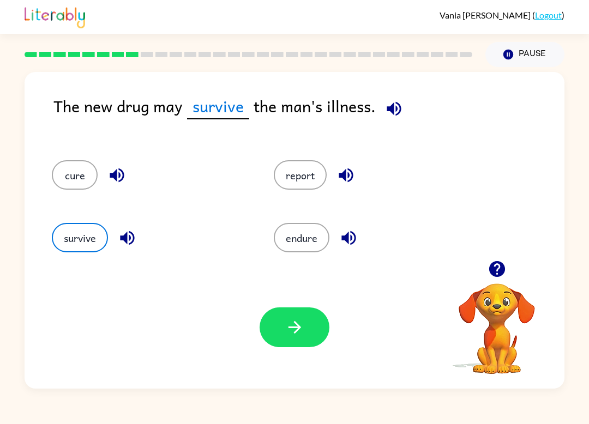
click at [97, 219] on div "survive" at bounding box center [142, 233] width 222 height 63
click at [108, 235] on button "survive" at bounding box center [80, 237] width 56 height 29
click at [295, 189] on button "report" at bounding box center [300, 174] width 53 height 29
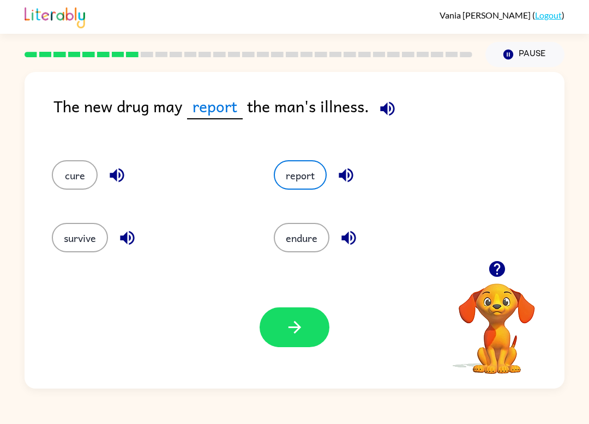
click at [303, 319] on icon "button" at bounding box center [294, 327] width 19 height 19
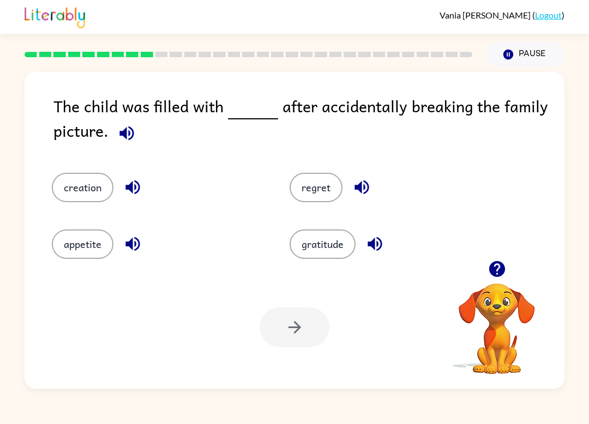
click at [97, 252] on button "appetite" at bounding box center [83, 244] width 62 height 29
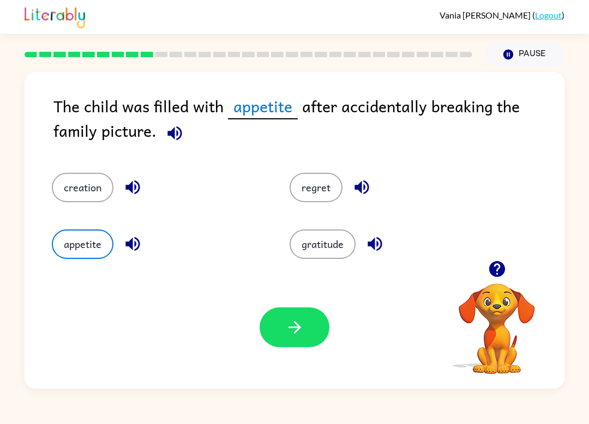
click at [89, 195] on button "creation" at bounding box center [83, 187] width 62 height 29
click at [298, 329] on icon "button" at bounding box center [294, 327] width 13 height 13
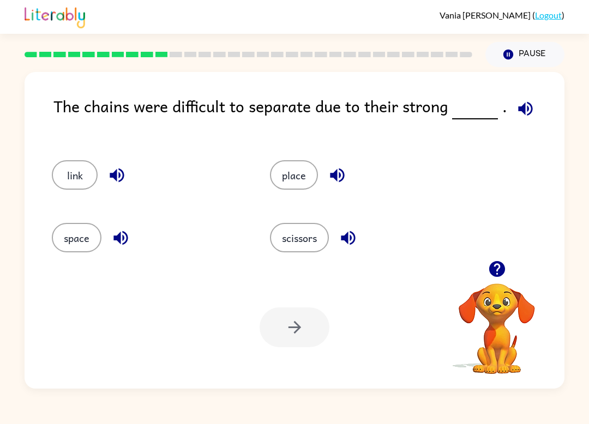
click at [298, 245] on button "scissors" at bounding box center [299, 237] width 59 height 29
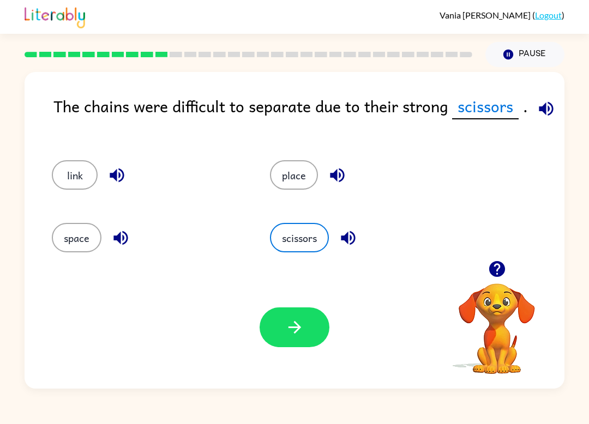
click at [285, 340] on button "button" at bounding box center [295, 328] width 70 height 40
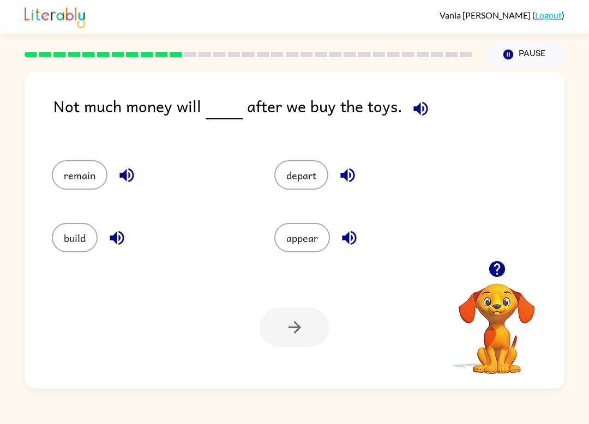
click at [301, 238] on button "appear" at bounding box center [302, 237] width 56 height 29
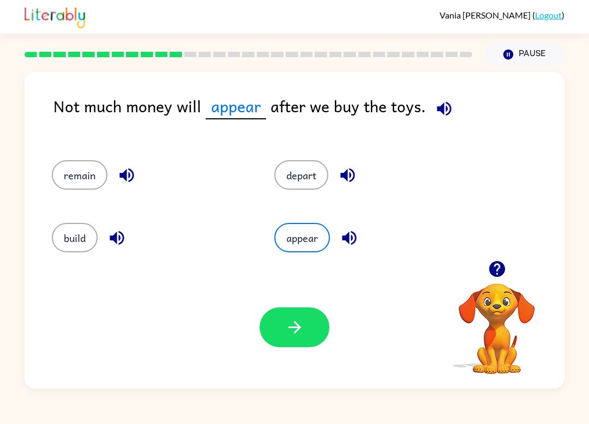
click at [312, 322] on button "button" at bounding box center [295, 328] width 70 height 40
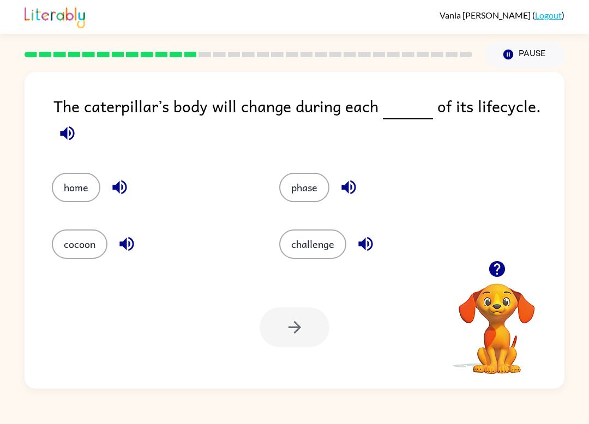
click at [310, 242] on button "challenge" at bounding box center [312, 244] width 67 height 29
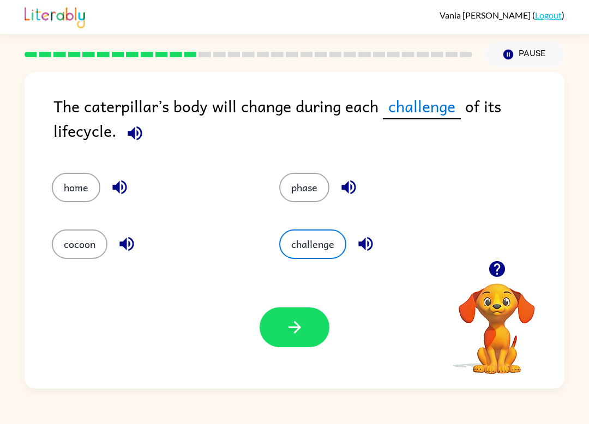
click at [286, 336] on icon "button" at bounding box center [294, 327] width 19 height 19
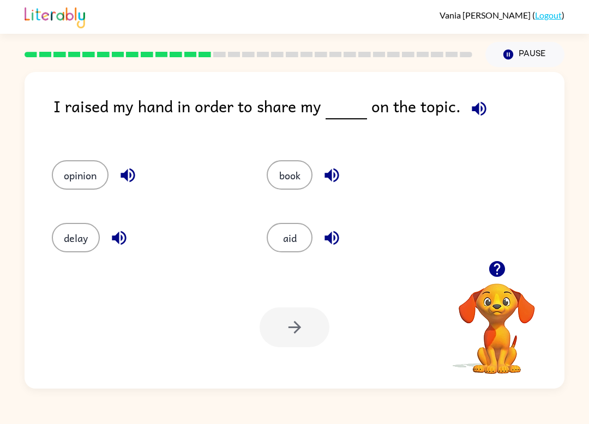
click at [291, 181] on button "book" at bounding box center [290, 174] width 46 height 29
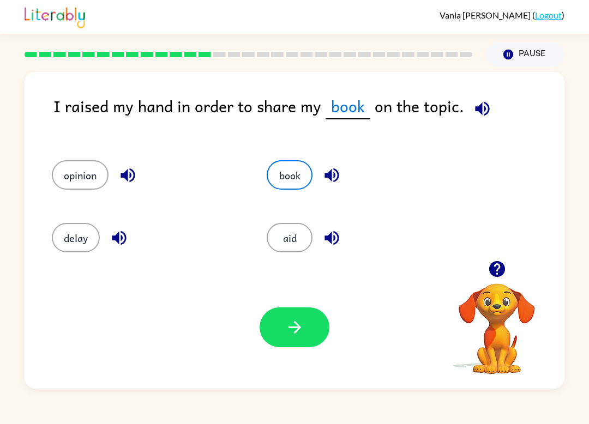
click at [291, 334] on icon "button" at bounding box center [294, 327] width 19 height 19
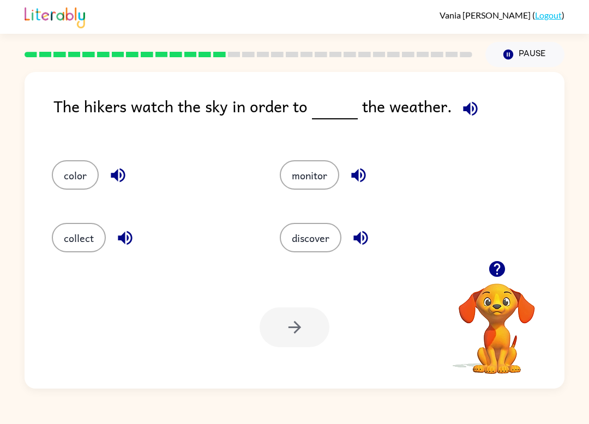
click at [317, 241] on button "discover" at bounding box center [311, 237] width 62 height 29
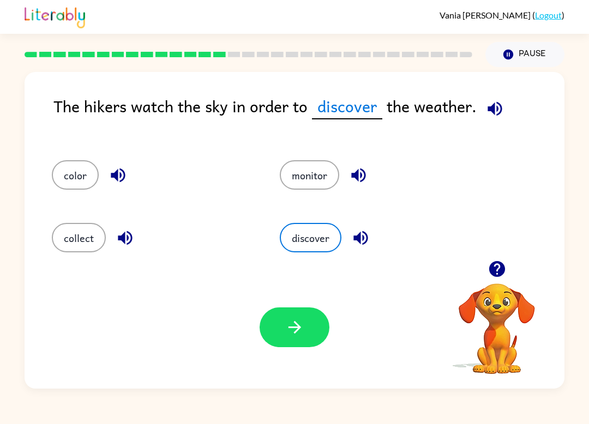
click at [310, 339] on button "button" at bounding box center [295, 328] width 70 height 40
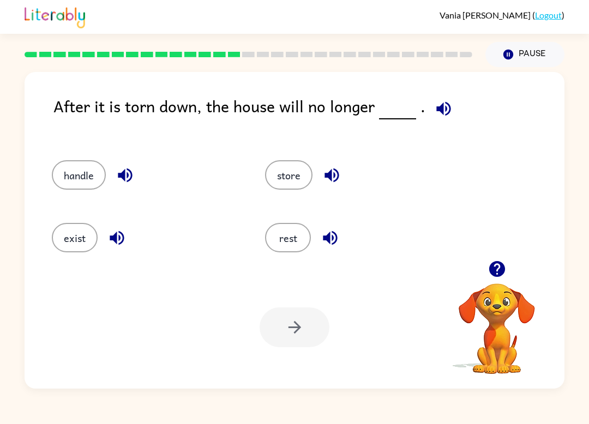
click at [74, 238] on button "exist" at bounding box center [75, 237] width 46 height 29
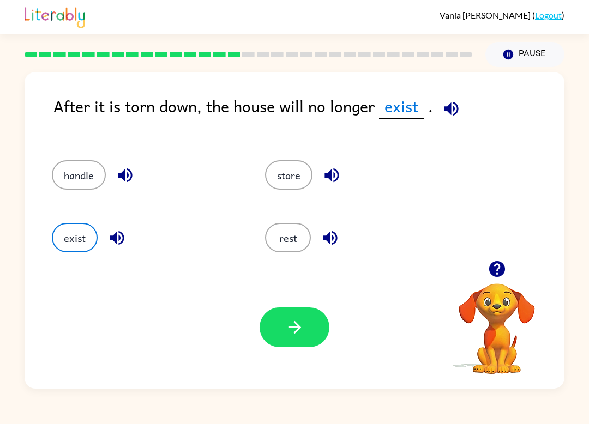
click at [298, 334] on icon "button" at bounding box center [294, 327] width 19 height 19
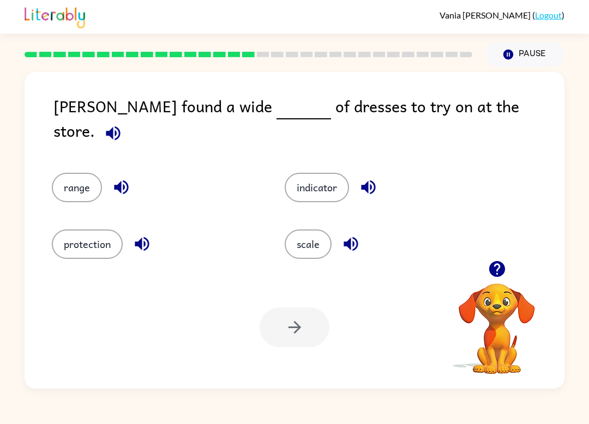
click at [111, 244] on button "protection" at bounding box center [87, 244] width 71 height 29
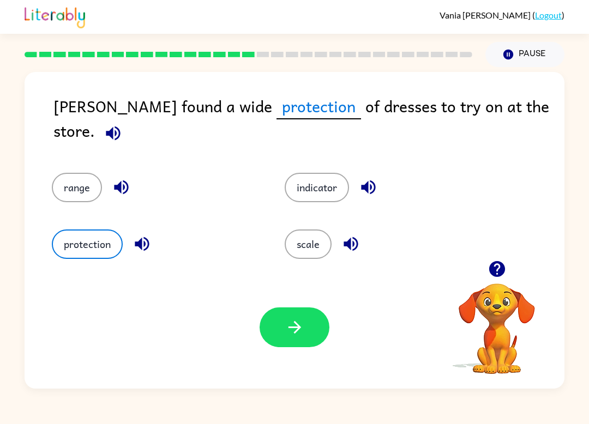
click at [304, 245] on button "scale" at bounding box center [308, 244] width 47 height 29
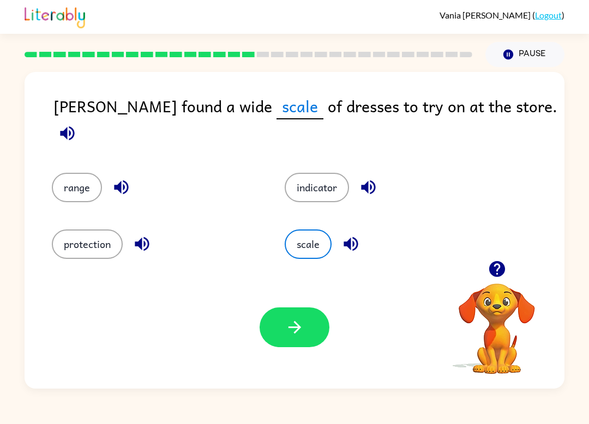
click at [296, 323] on icon "button" at bounding box center [294, 327] width 13 height 13
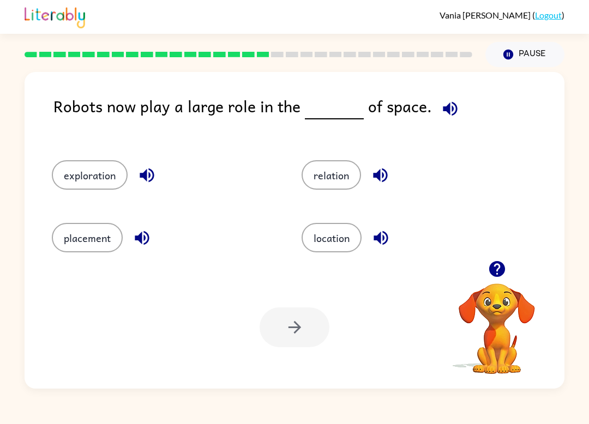
click at [335, 246] on button "location" at bounding box center [332, 237] width 60 height 29
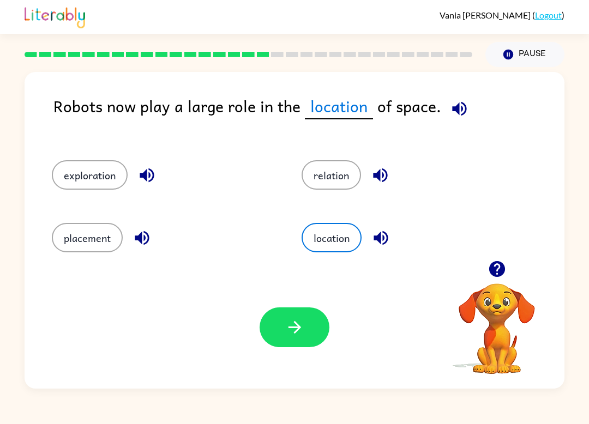
click at [317, 331] on button "button" at bounding box center [295, 328] width 70 height 40
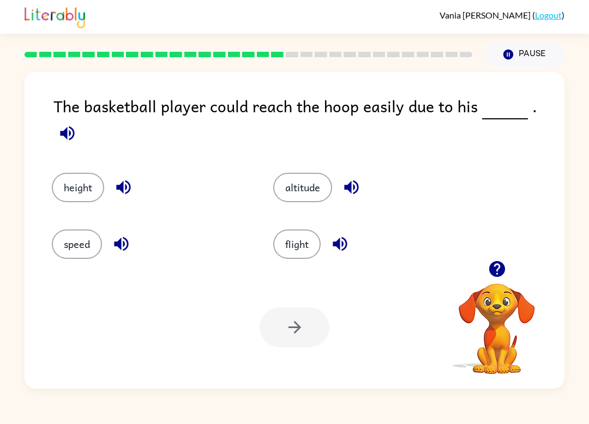
click at [91, 248] on button "speed" at bounding box center [77, 244] width 50 height 29
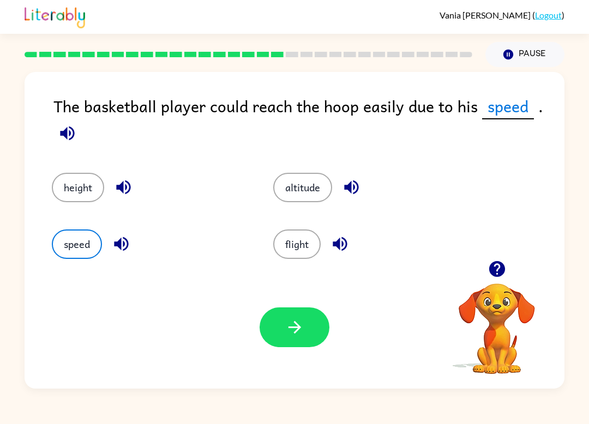
click at [311, 328] on button "button" at bounding box center [295, 328] width 70 height 40
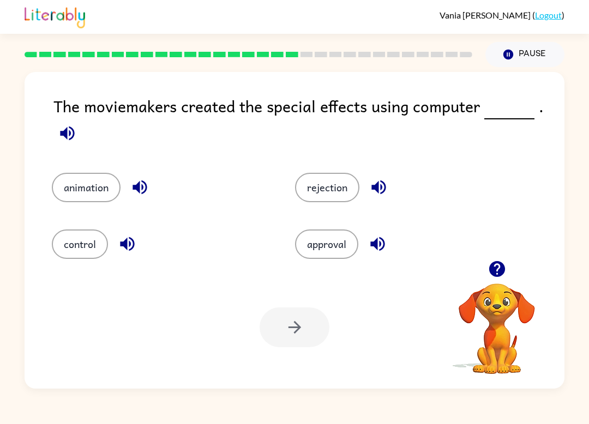
click at [99, 185] on button "animation" at bounding box center [86, 187] width 69 height 29
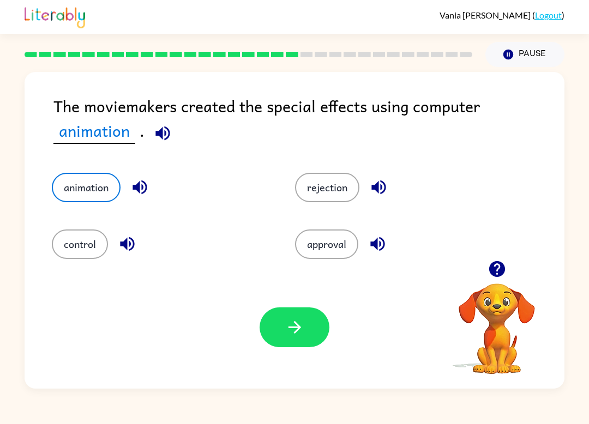
click at [277, 343] on button "button" at bounding box center [295, 328] width 70 height 40
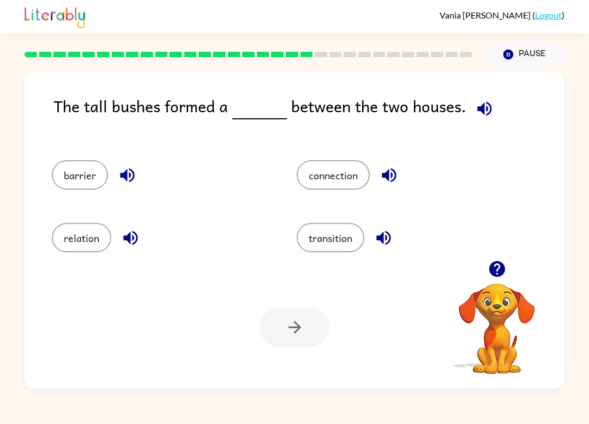
click at [341, 185] on button "connection" at bounding box center [333, 174] width 73 height 29
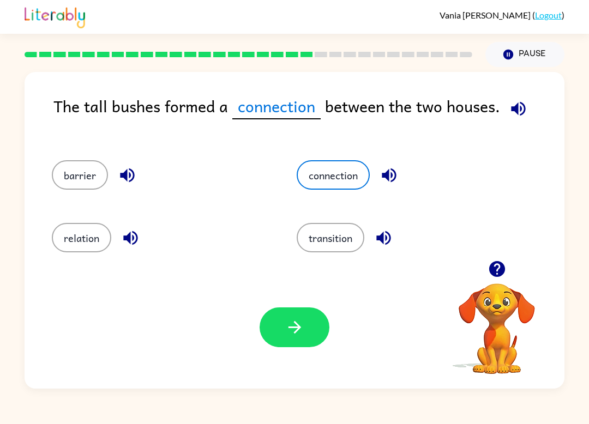
click at [302, 318] on button "button" at bounding box center [295, 328] width 70 height 40
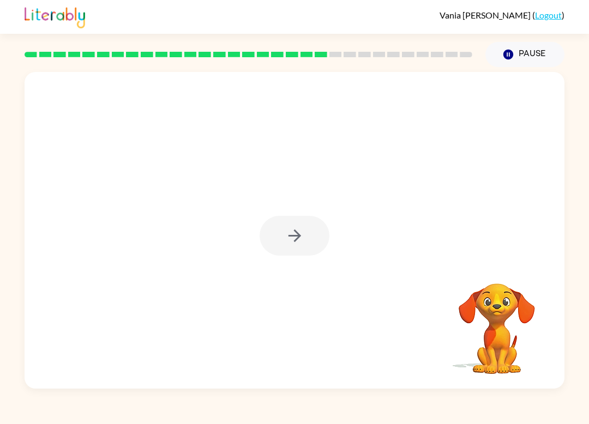
click at [292, 231] on div at bounding box center [295, 236] width 70 height 40
click at [293, 236] on div at bounding box center [295, 236] width 70 height 40
click at [291, 235] on div at bounding box center [295, 236] width 70 height 40
click at [299, 233] on div at bounding box center [295, 236] width 70 height 40
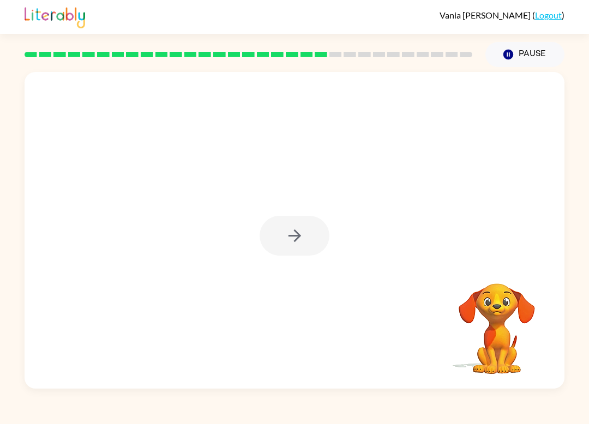
click at [291, 236] on div at bounding box center [295, 236] width 70 height 40
click at [285, 241] on div at bounding box center [295, 236] width 70 height 40
click at [287, 245] on div at bounding box center [295, 236] width 70 height 40
click at [286, 251] on div at bounding box center [295, 236] width 70 height 40
click at [307, 237] on button "button" at bounding box center [295, 236] width 70 height 40
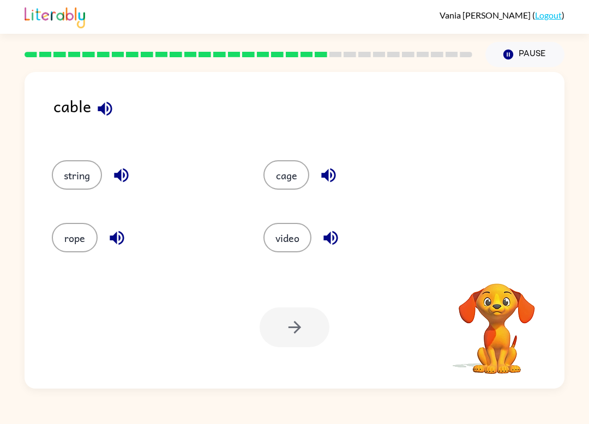
click at [81, 238] on button "rope" at bounding box center [75, 237] width 46 height 29
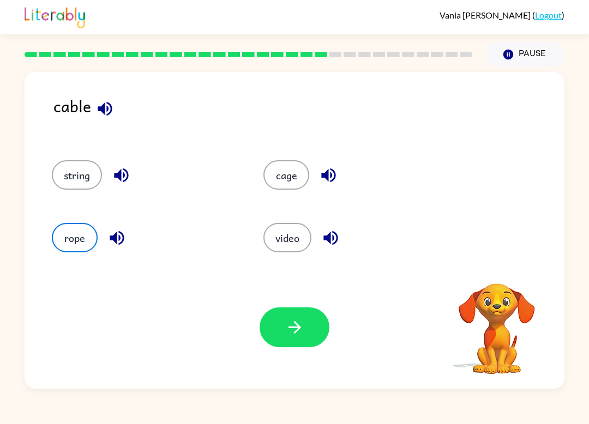
click at [85, 185] on button "string" at bounding box center [77, 174] width 50 height 29
click at [313, 337] on button "button" at bounding box center [295, 328] width 70 height 40
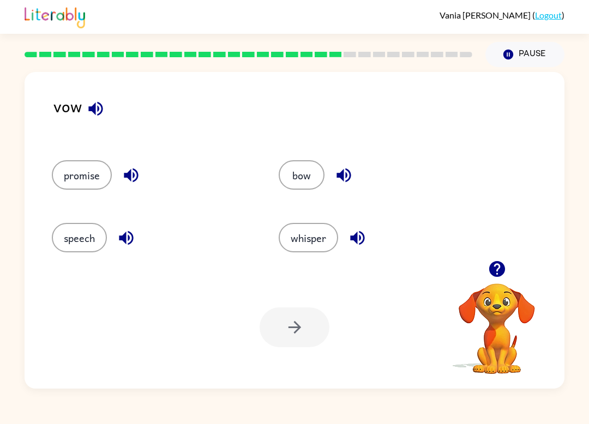
click at [300, 178] on button "bow" at bounding box center [302, 174] width 46 height 29
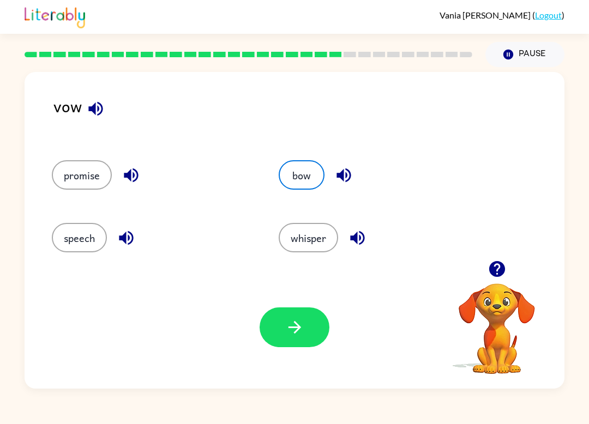
click at [277, 316] on button "button" at bounding box center [295, 328] width 70 height 40
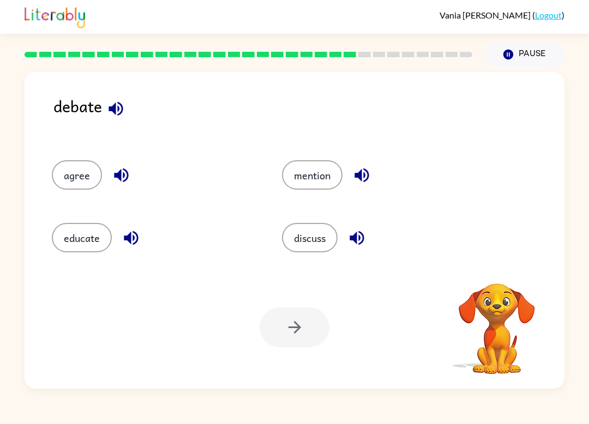
click at [308, 232] on button "discuss" at bounding box center [310, 237] width 56 height 29
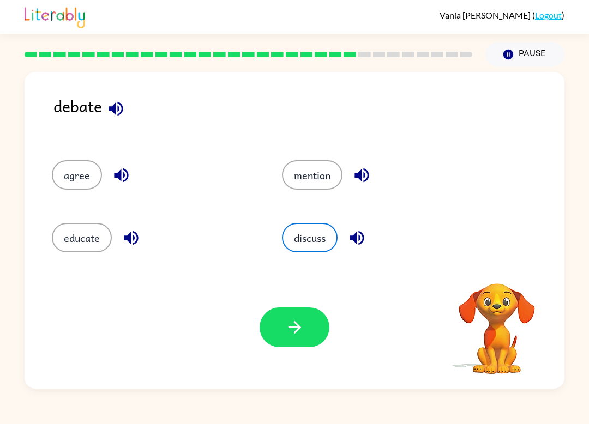
click at [271, 302] on div "Your browser must support playing .mp4 files to use Literably. Please try using…" at bounding box center [295, 327] width 540 height 123
click at [285, 323] on icon "button" at bounding box center [294, 327] width 19 height 19
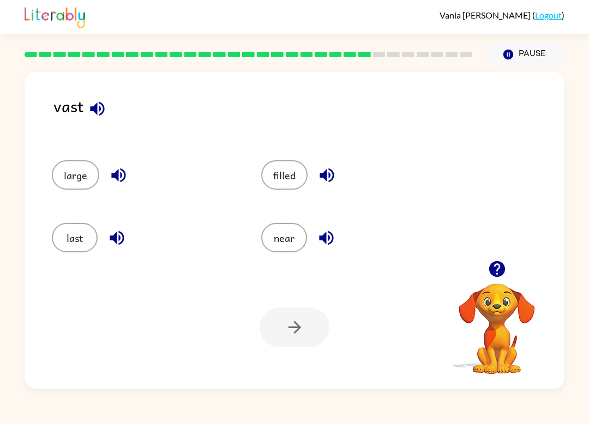
click at [282, 183] on button "filled" at bounding box center [284, 174] width 46 height 29
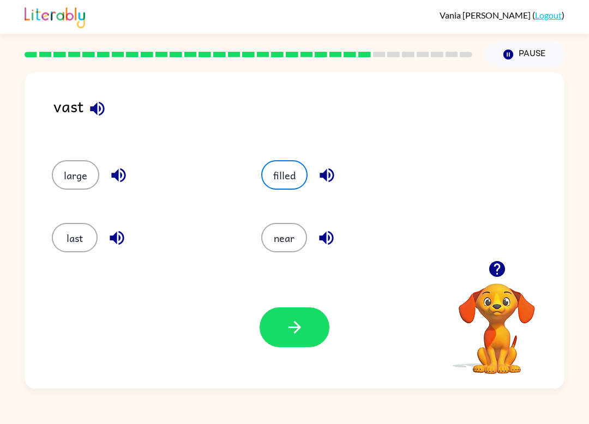
click at [304, 329] on icon "button" at bounding box center [294, 327] width 19 height 19
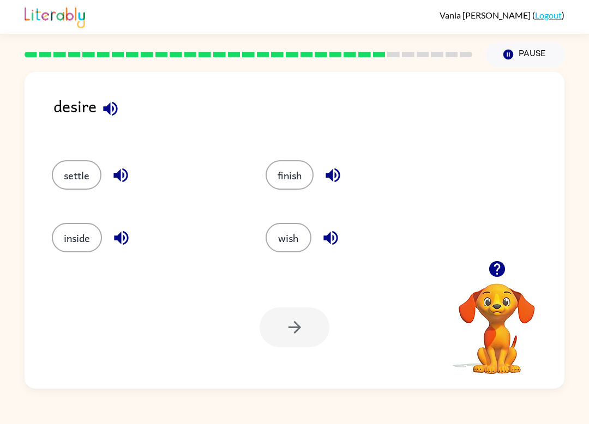
click at [81, 175] on button "settle" at bounding box center [77, 174] width 50 height 29
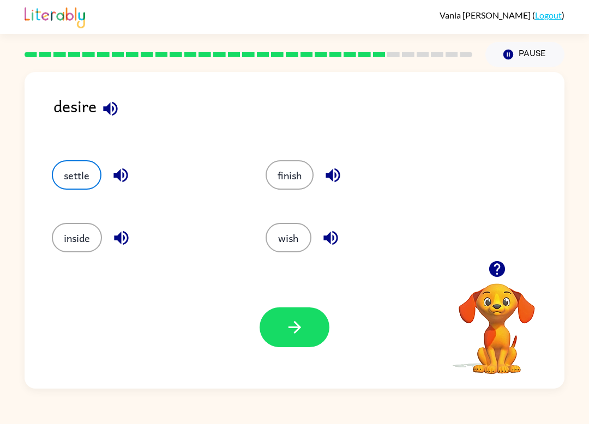
click at [274, 323] on button "button" at bounding box center [295, 328] width 70 height 40
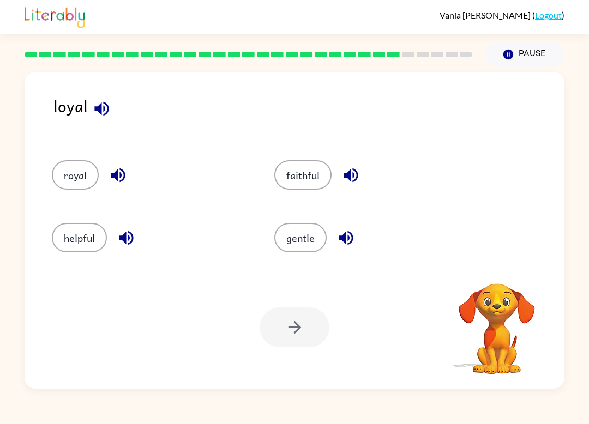
click at [310, 177] on button "faithful" at bounding box center [302, 174] width 57 height 29
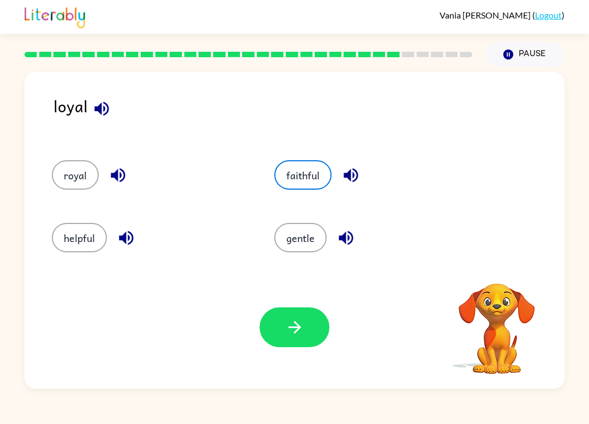
click at [296, 324] on icon "button" at bounding box center [294, 327] width 13 height 13
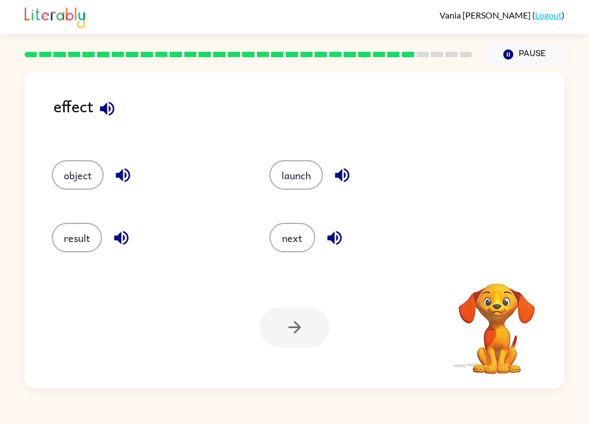
click at [85, 248] on button "result" at bounding box center [77, 237] width 50 height 29
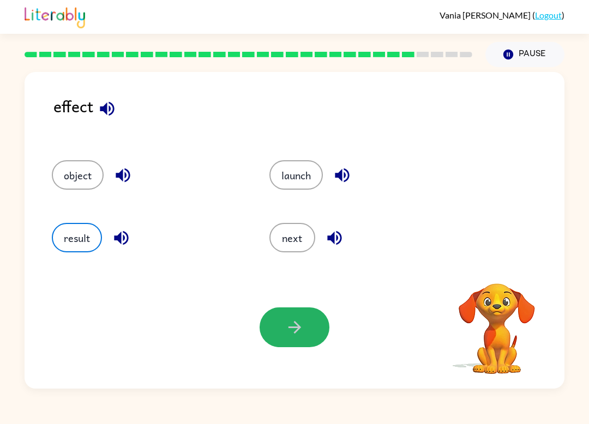
click at [282, 317] on button "button" at bounding box center [295, 328] width 70 height 40
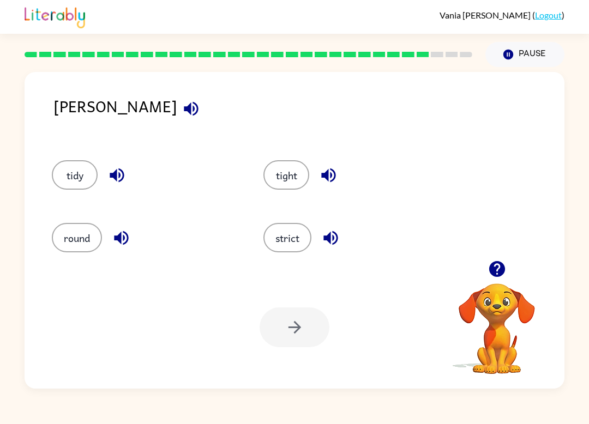
click at [299, 164] on button "tight" at bounding box center [286, 174] width 46 height 29
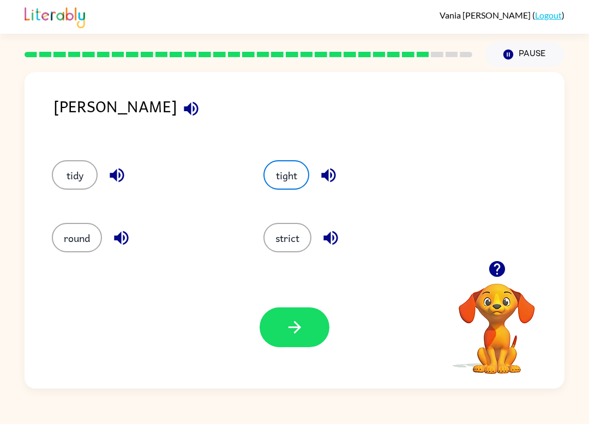
click at [290, 337] on icon "button" at bounding box center [294, 327] width 19 height 19
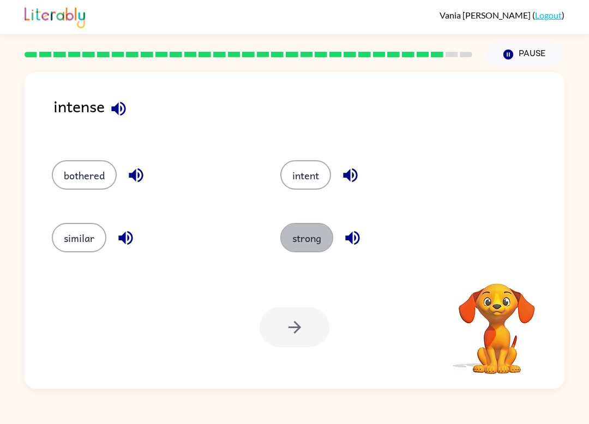
click at [307, 238] on button "strong" at bounding box center [306, 237] width 53 height 29
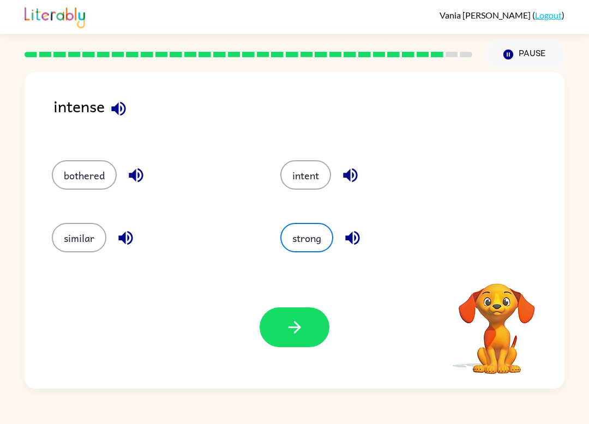
click at [303, 325] on icon "button" at bounding box center [294, 327] width 19 height 19
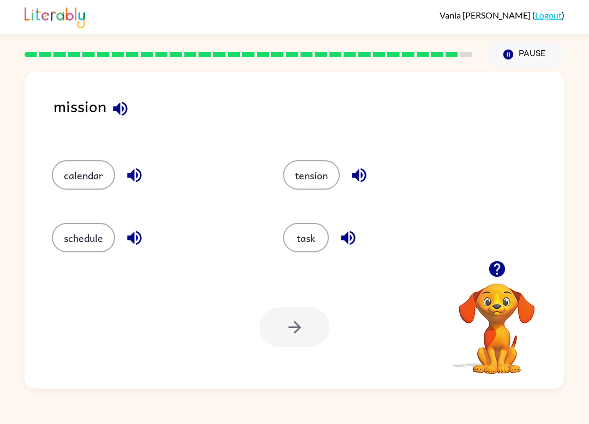
click at [304, 243] on button "task" at bounding box center [306, 237] width 46 height 29
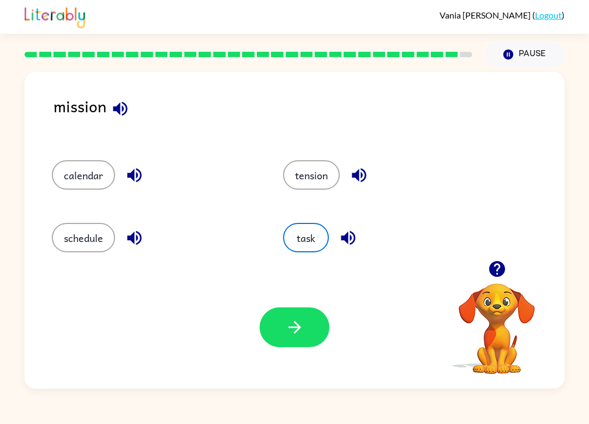
click at [317, 337] on button "button" at bounding box center [295, 328] width 70 height 40
